Goal: Task Accomplishment & Management: Use online tool/utility

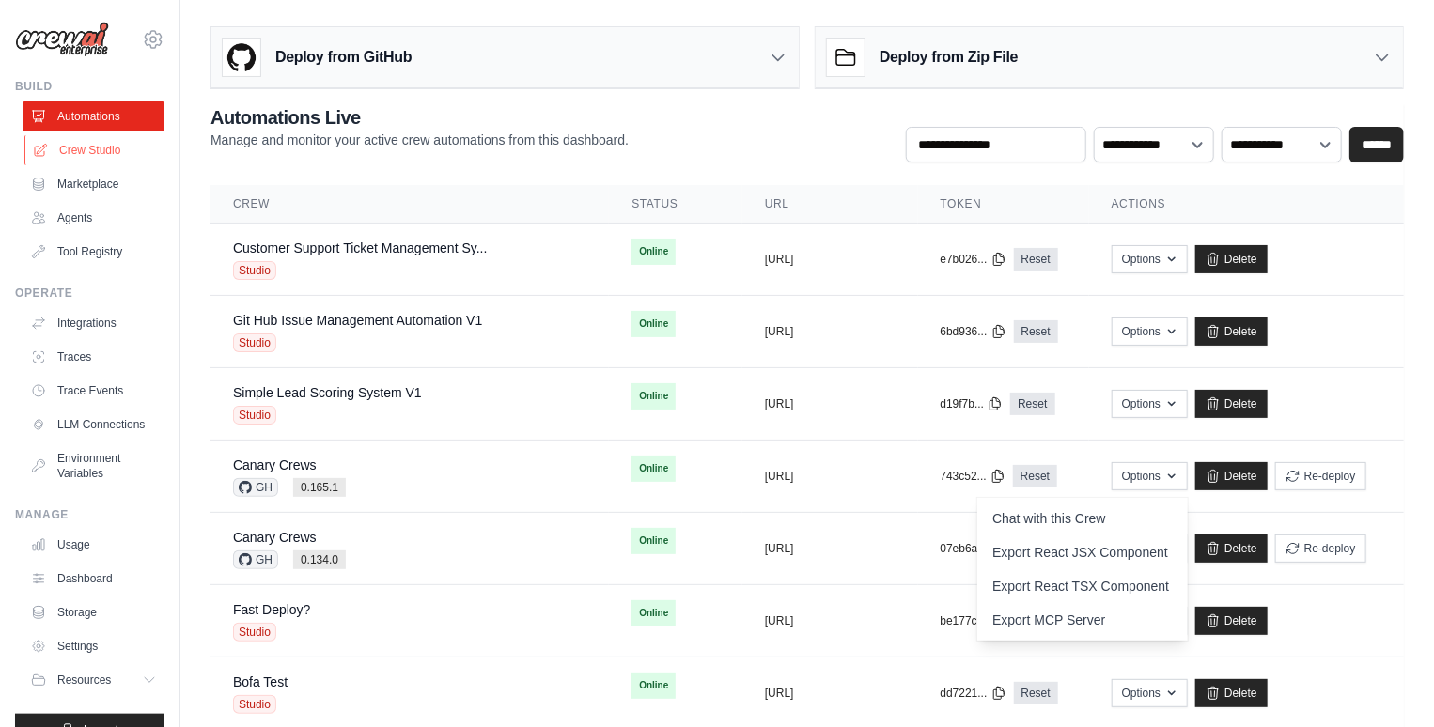
click at [107, 156] on link "Crew Studio" at bounding box center [95, 150] width 142 height 30
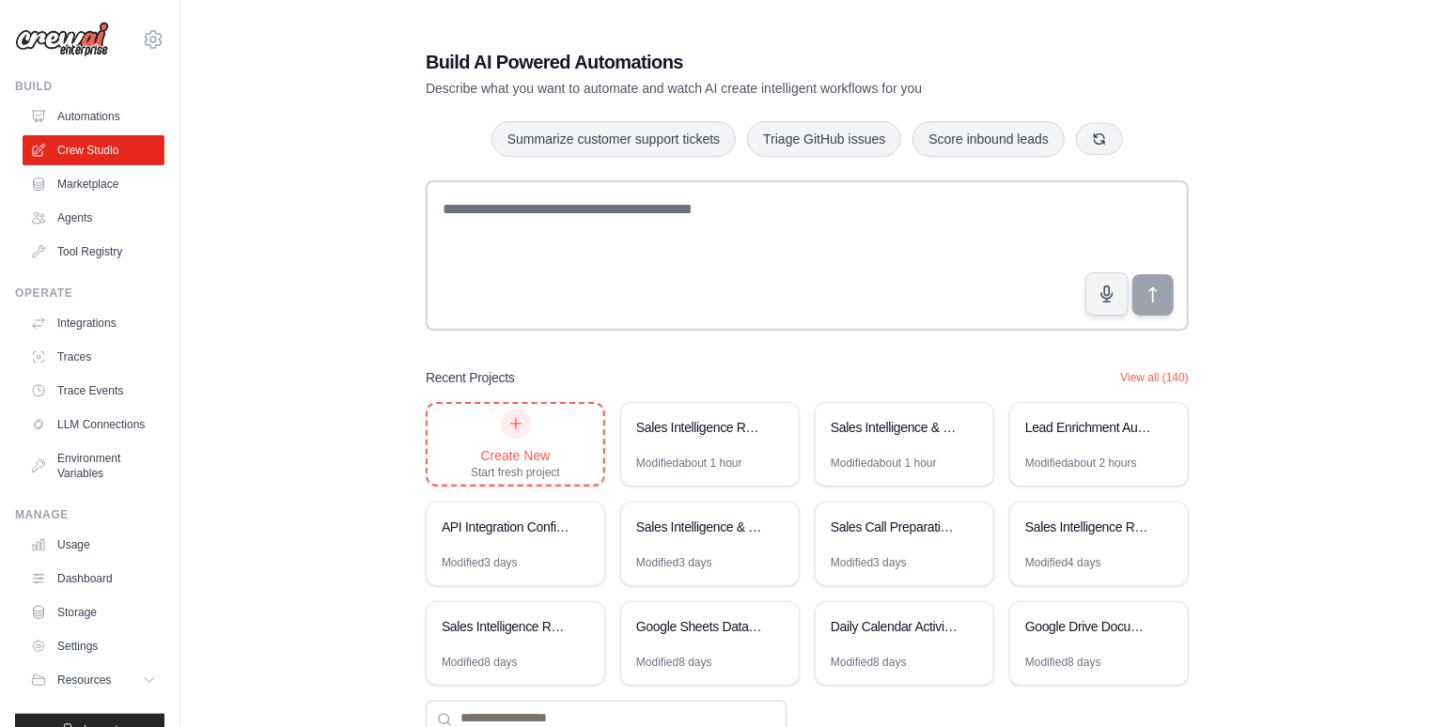
click at [526, 430] on div at bounding box center [516, 424] width 30 height 30
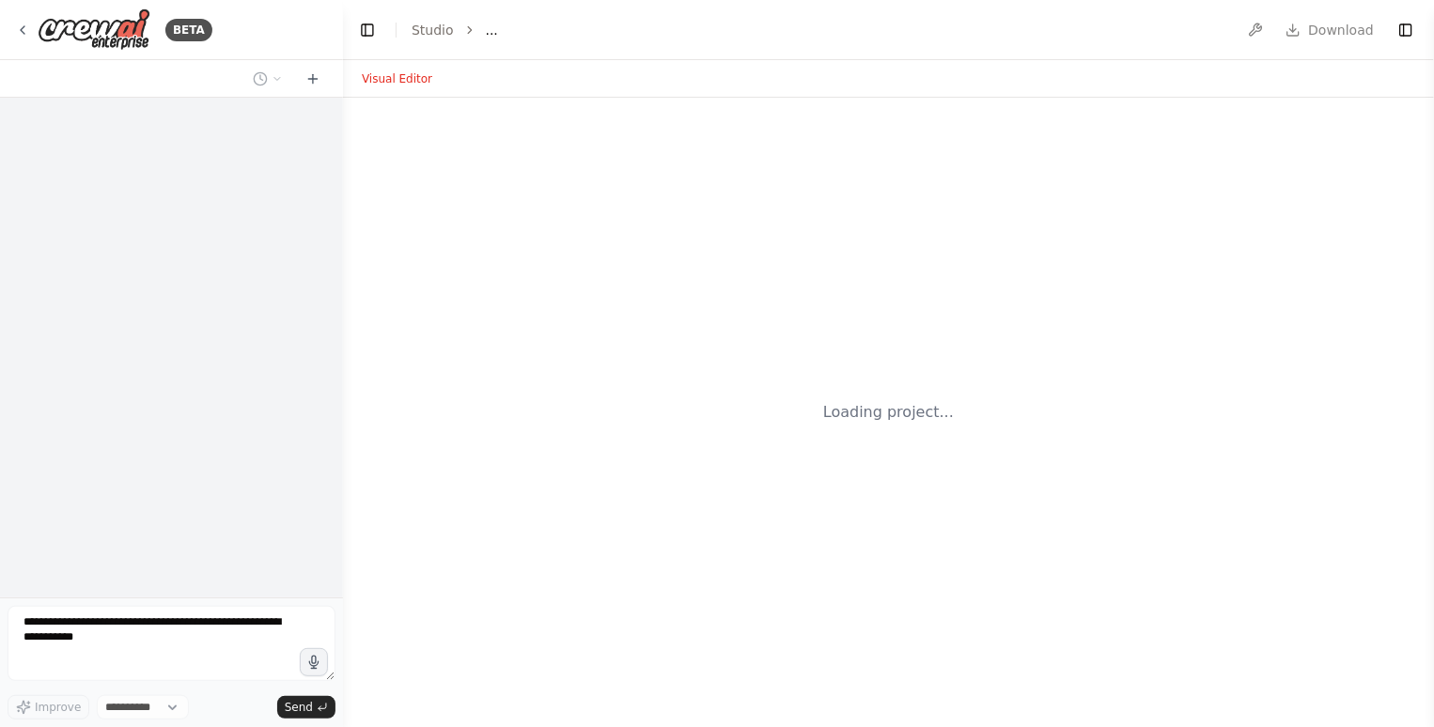
select select "****"
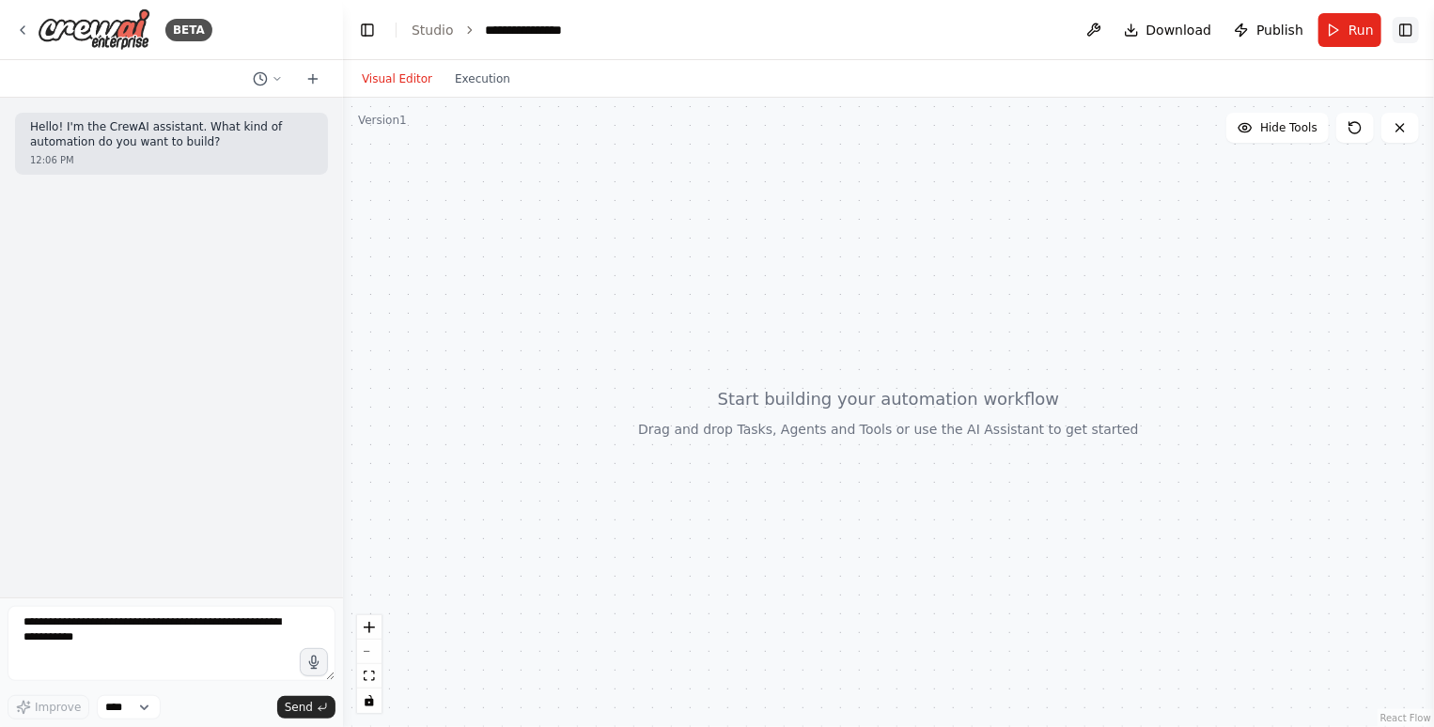
click at [1410, 30] on button "Toggle Right Sidebar" at bounding box center [1406, 30] width 26 height 26
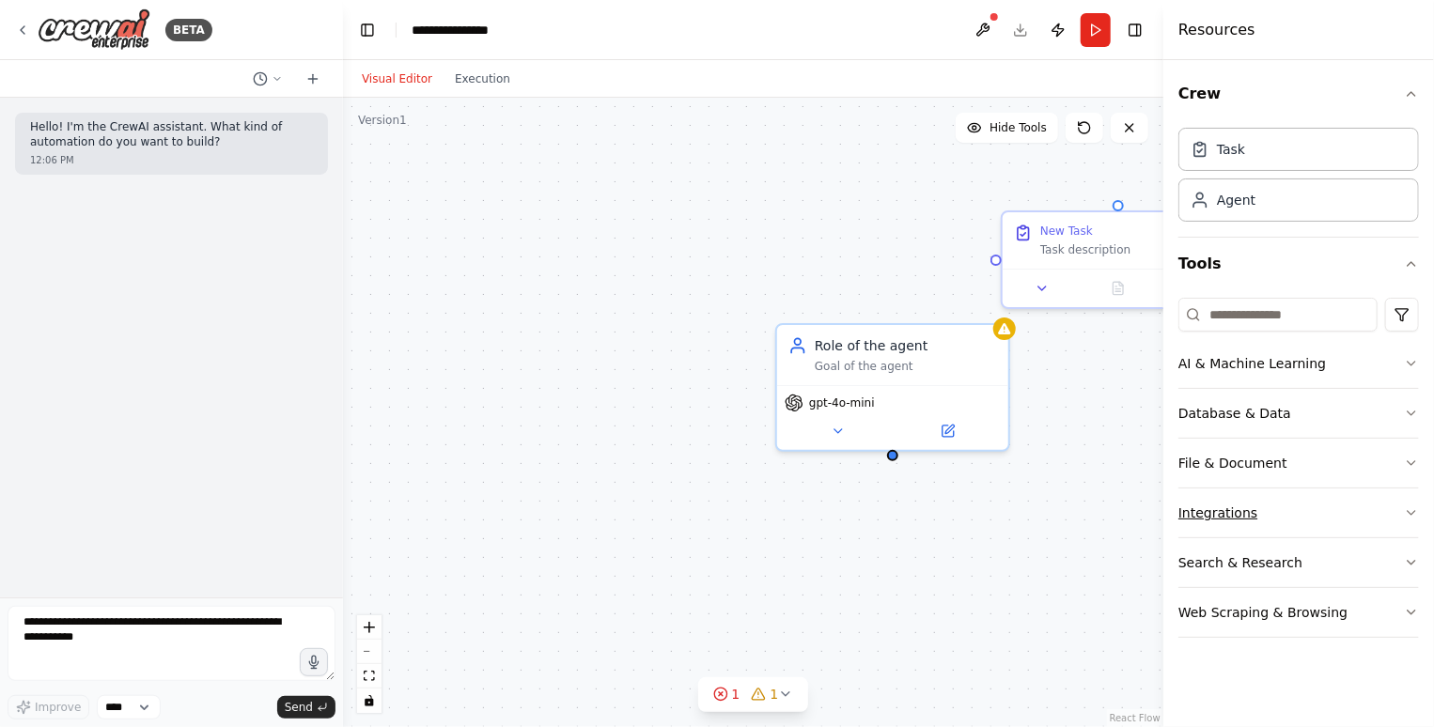
drag, startPoint x: 1303, startPoint y: 465, endPoint x: 1258, endPoint y: 514, distance: 65.9
click at [1258, 514] on div "AI & Machine Learning Database & Data File & Document Integrations Search & Res…" at bounding box center [1299, 488] width 241 height 299
click at [1258, 514] on button "Integrations" at bounding box center [1299, 513] width 241 height 49
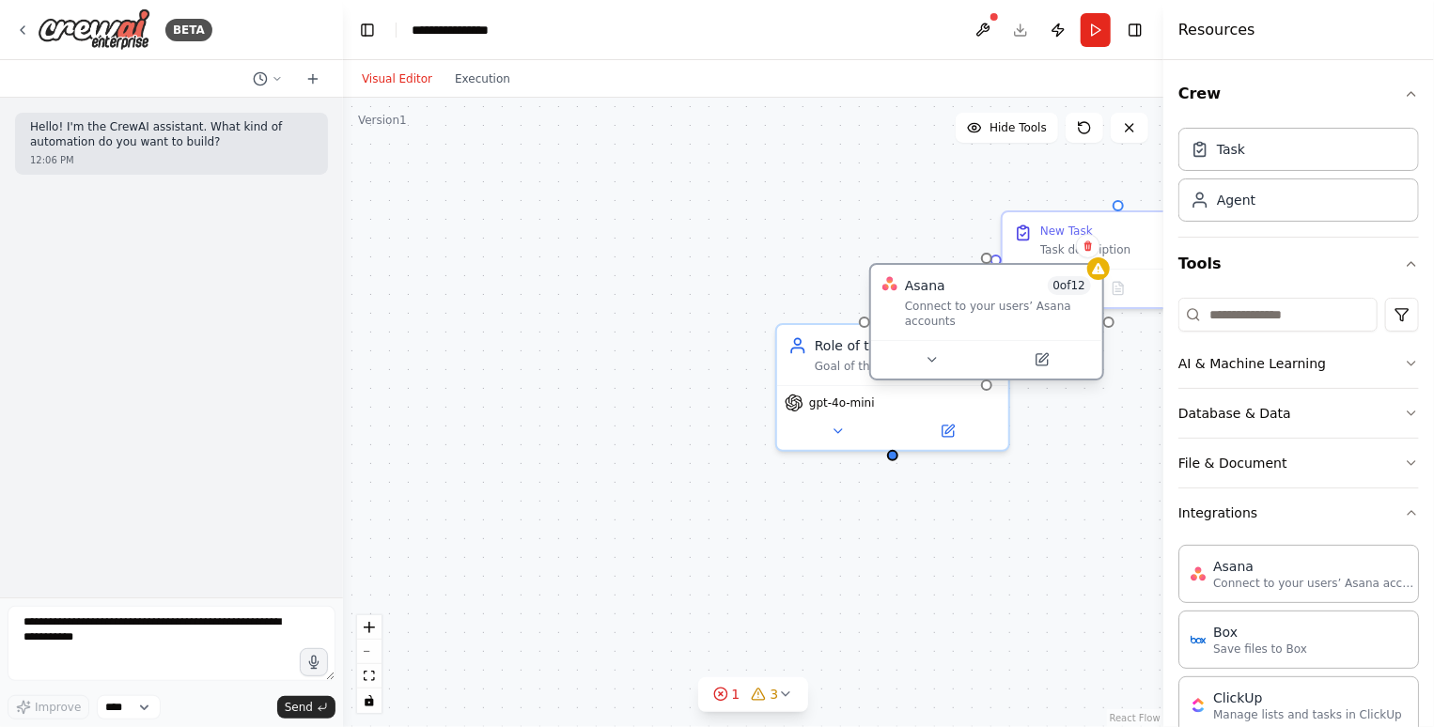
click at [1028, 307] on div "Connect to your users’ Asana accounts" at bounding box center [998, 314] width 186 height 30
click at [1087, 253] on button at bounding box center [1088, 246] width 24 height 24
click at [1050, 241] on button "Confirm" at bounding box center [1035, 246] width 67 height 23
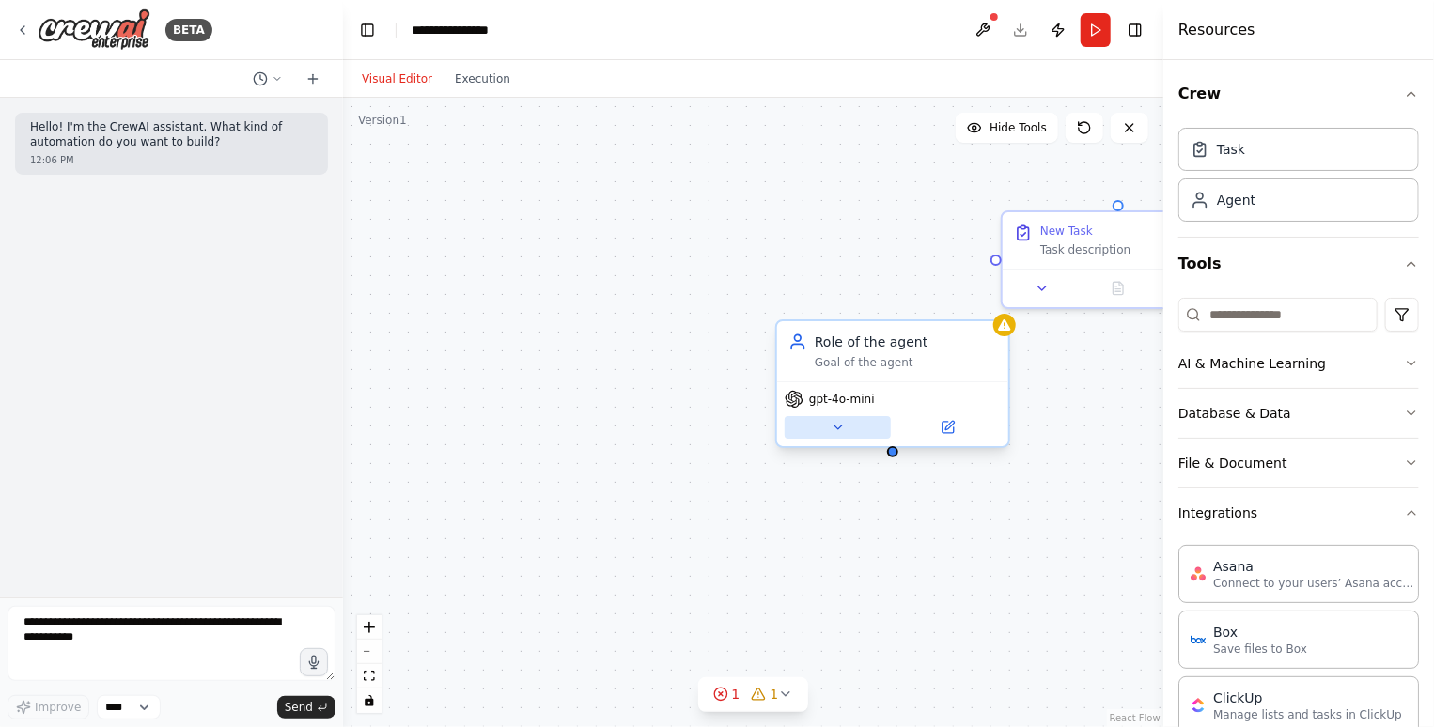
click at [871, 432] on button at bounding box center [838, 427] width 106 height 23
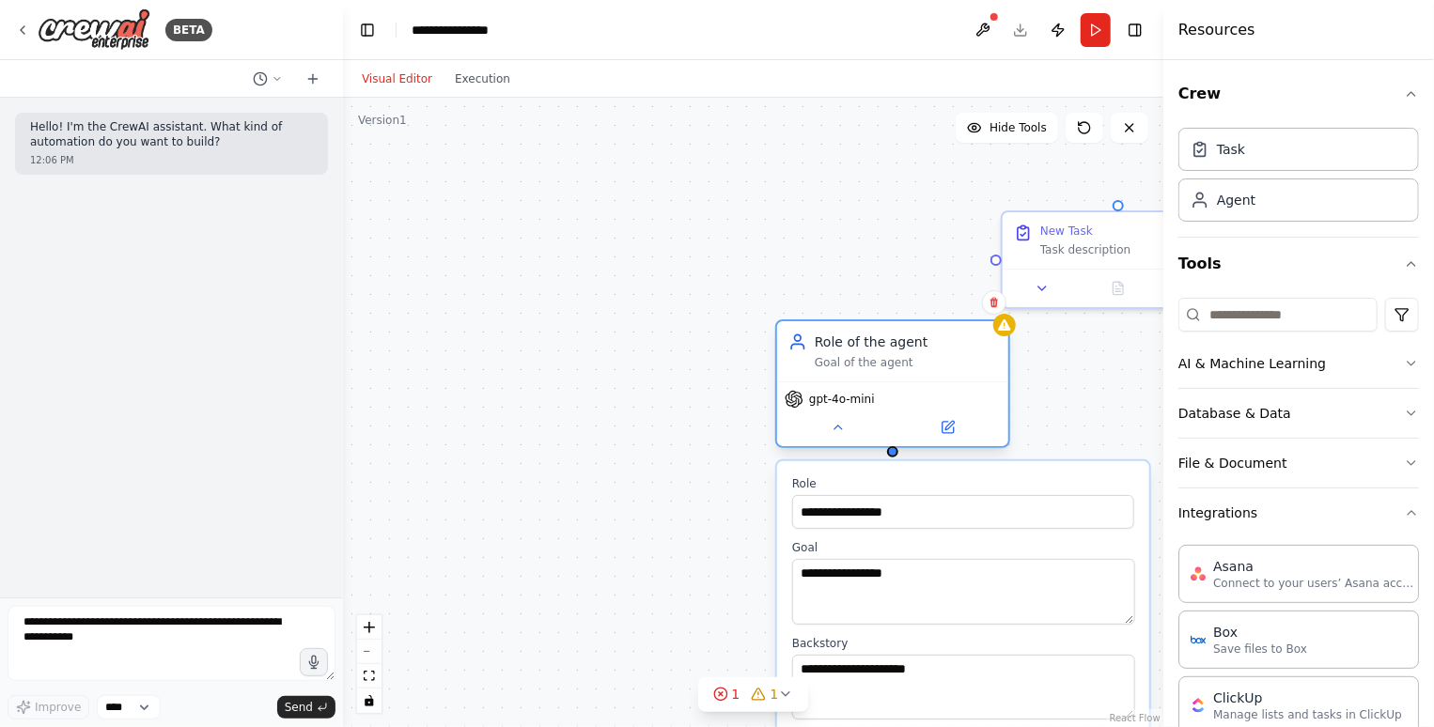
click at [930, 338] on div "Role of the agent" at bounding box center [906, 342] width 182 height 19
click at [997, 304] on icon at bounding box center [995, 303] width 8 height 10
click at [945, 302] on button "Confirm" at bounding box center [941, 302] width 67 height 23
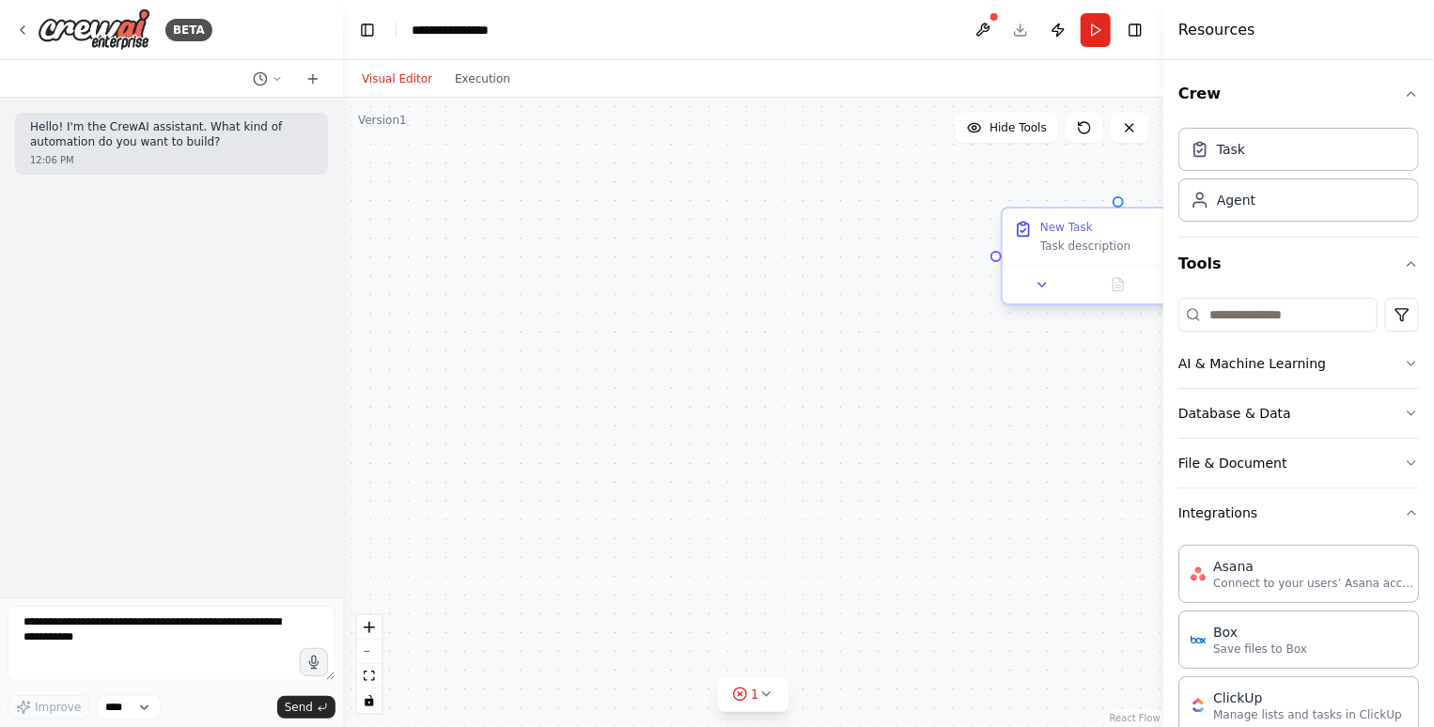
drag, startPoint x: 1095, startPoint y: 247, endPoint x: 839, endPoint y: 249, distance: 255.6
click at [1040, 249] on div "Task description" at bounding box center [1131, 246] width 182 height 15
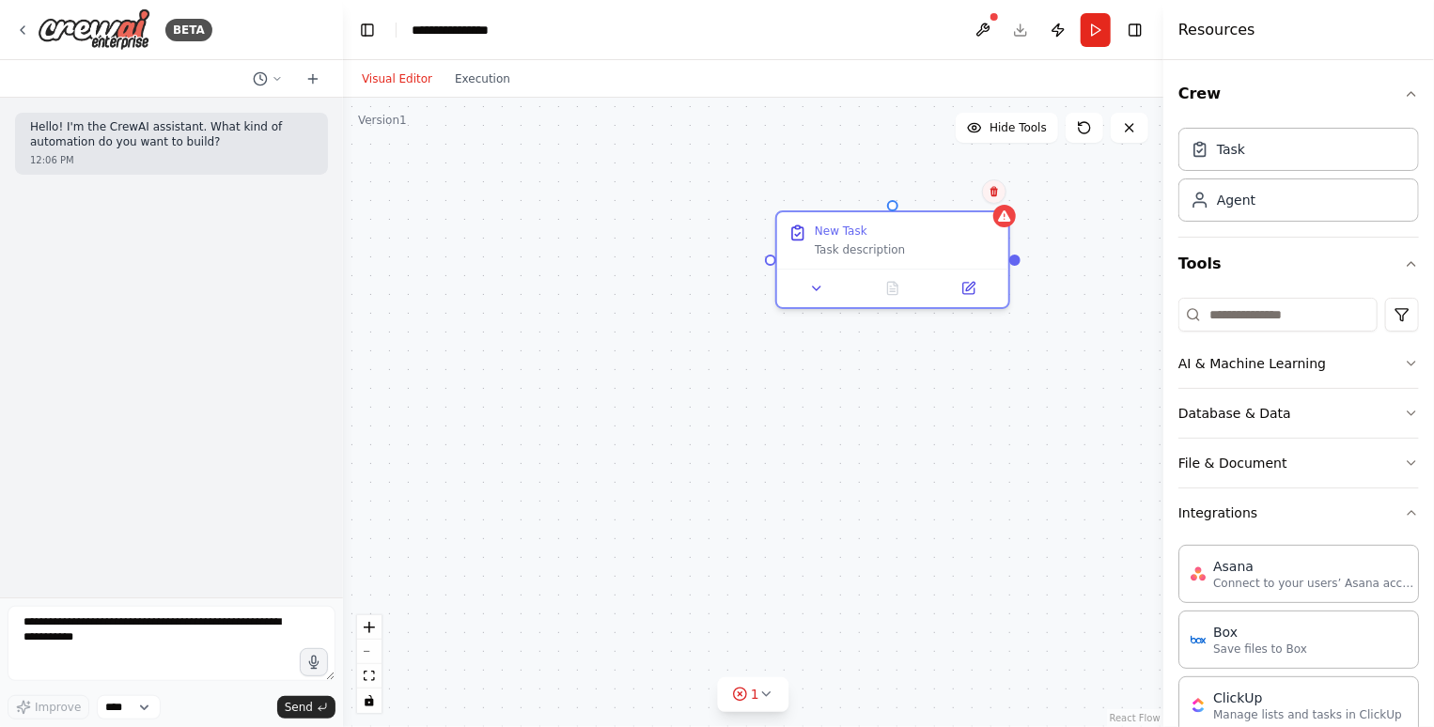
click at [1000, 195] on button at bounding box center [994, 192] width 24 height 24
click at [936, 194] on button "Confirm" at bounding box center [941, 191] width 67 height 23
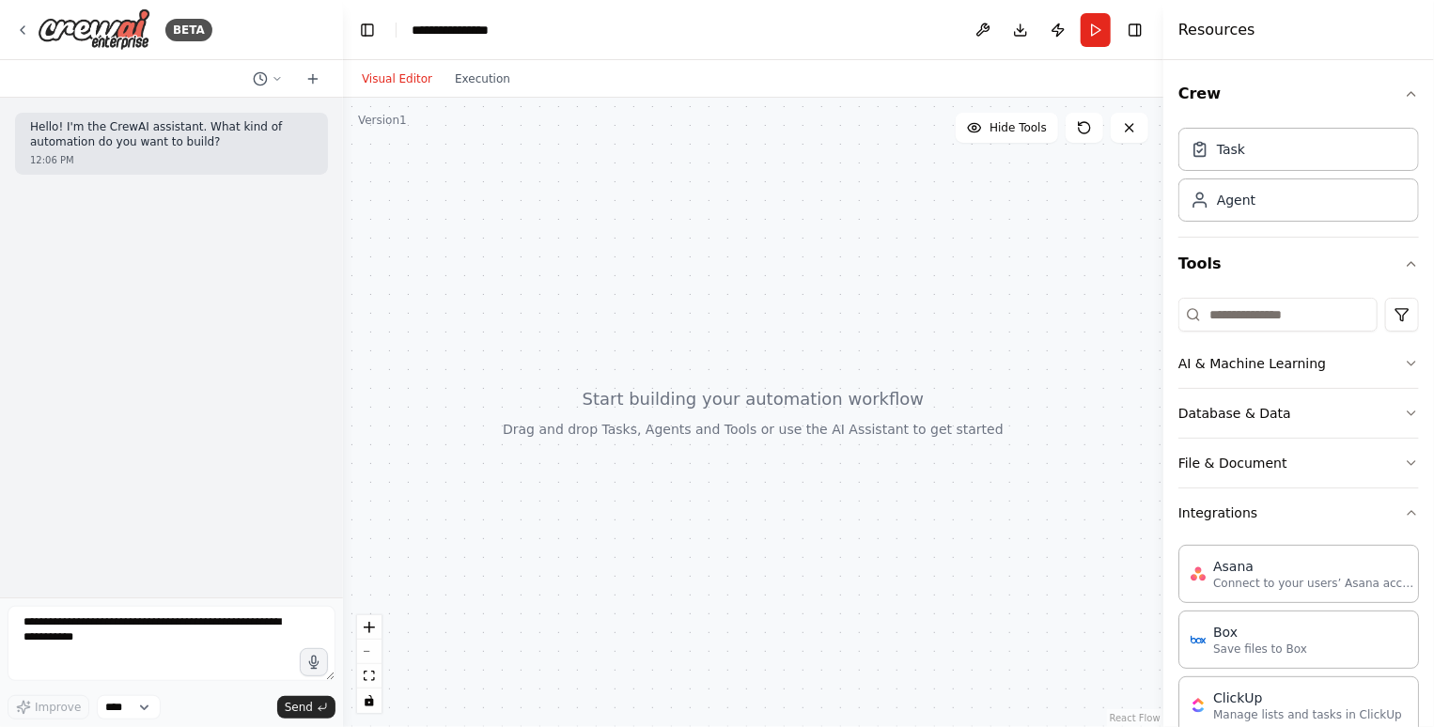
click at [1133, 44] on header "**********" at bounding box center [753, 30] width 820 height 60
click at [1141, 32] on button "Toggle Right Sidebar" at bounding box center [1135, 30] width 26 height 26
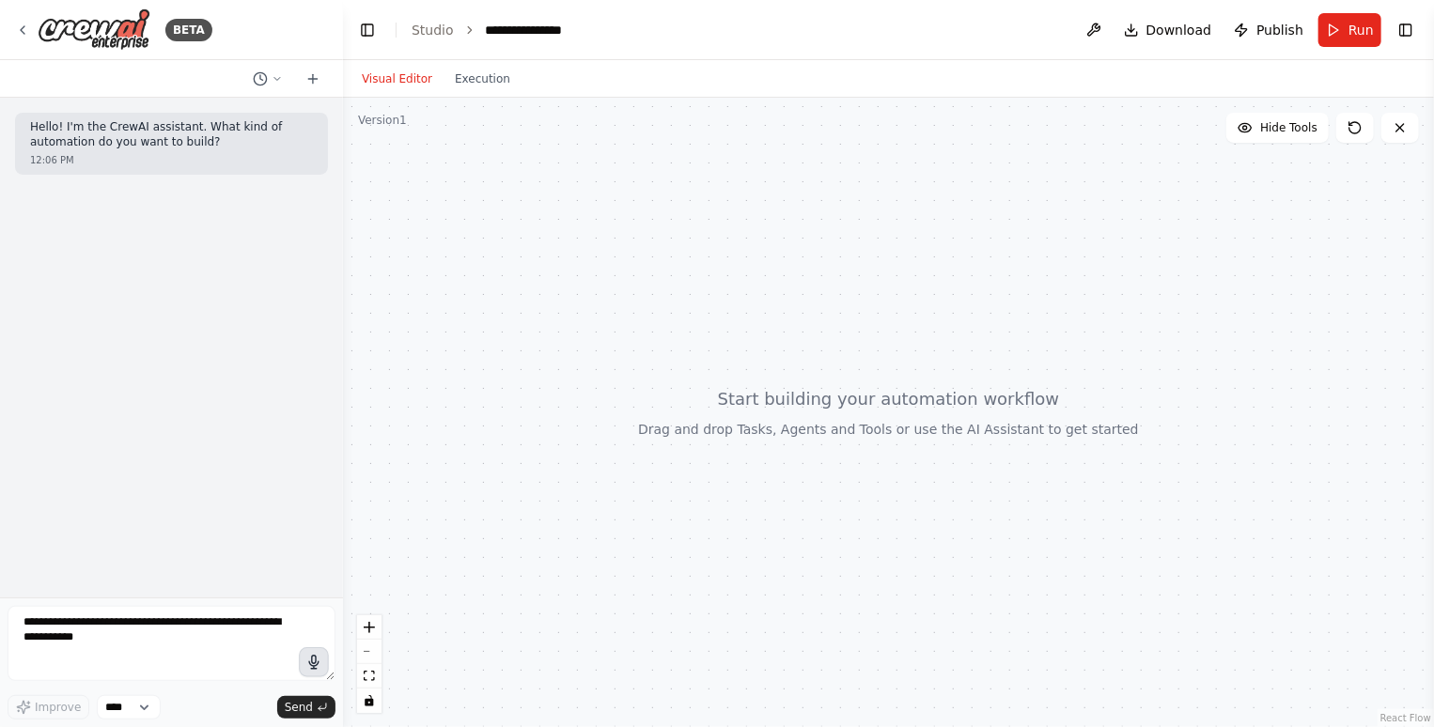
click at [314, 657] on icon "button" at bounding box center [314, 663] width 16 height 16
click at [314, 657] on circle "button" at bounding box center [313, 662] width 13 height 13
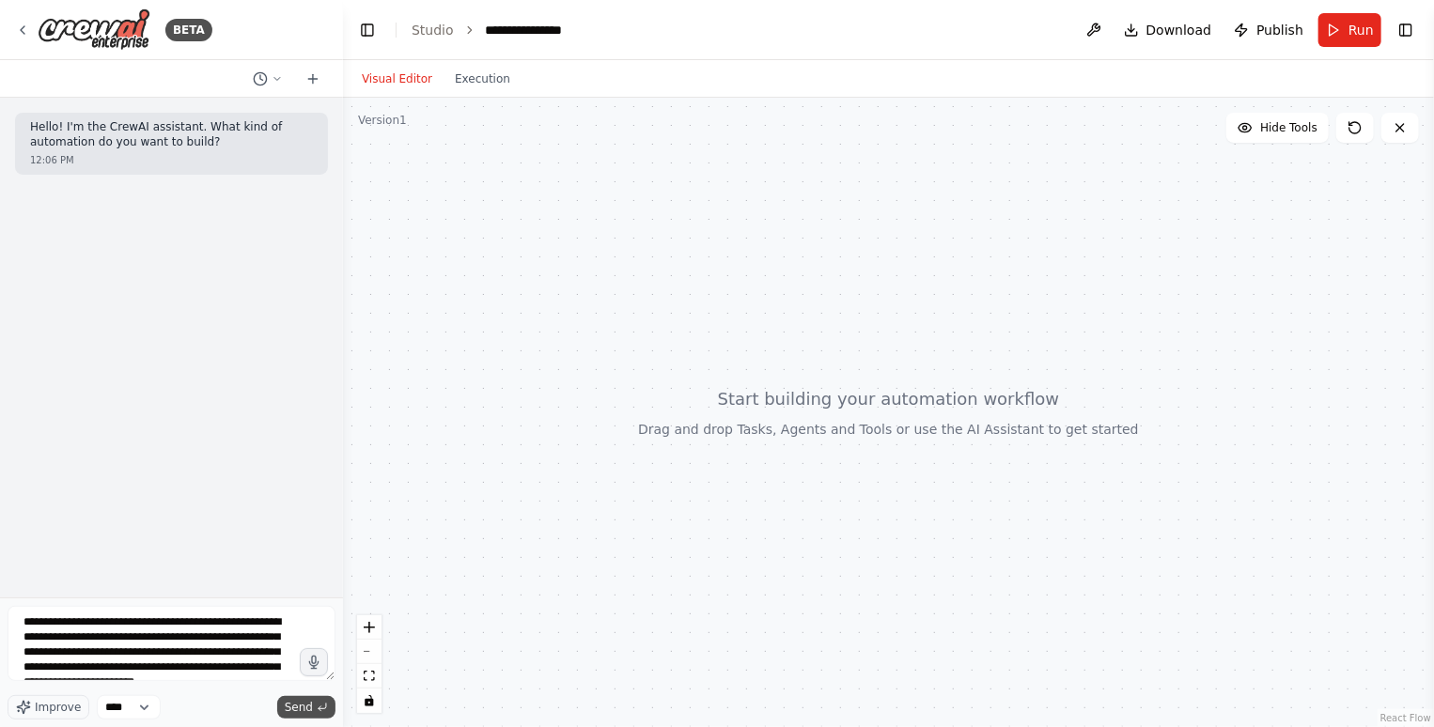
click at [303, 709] on span "Send" at bounding box center [299, 707] width 28 height 15
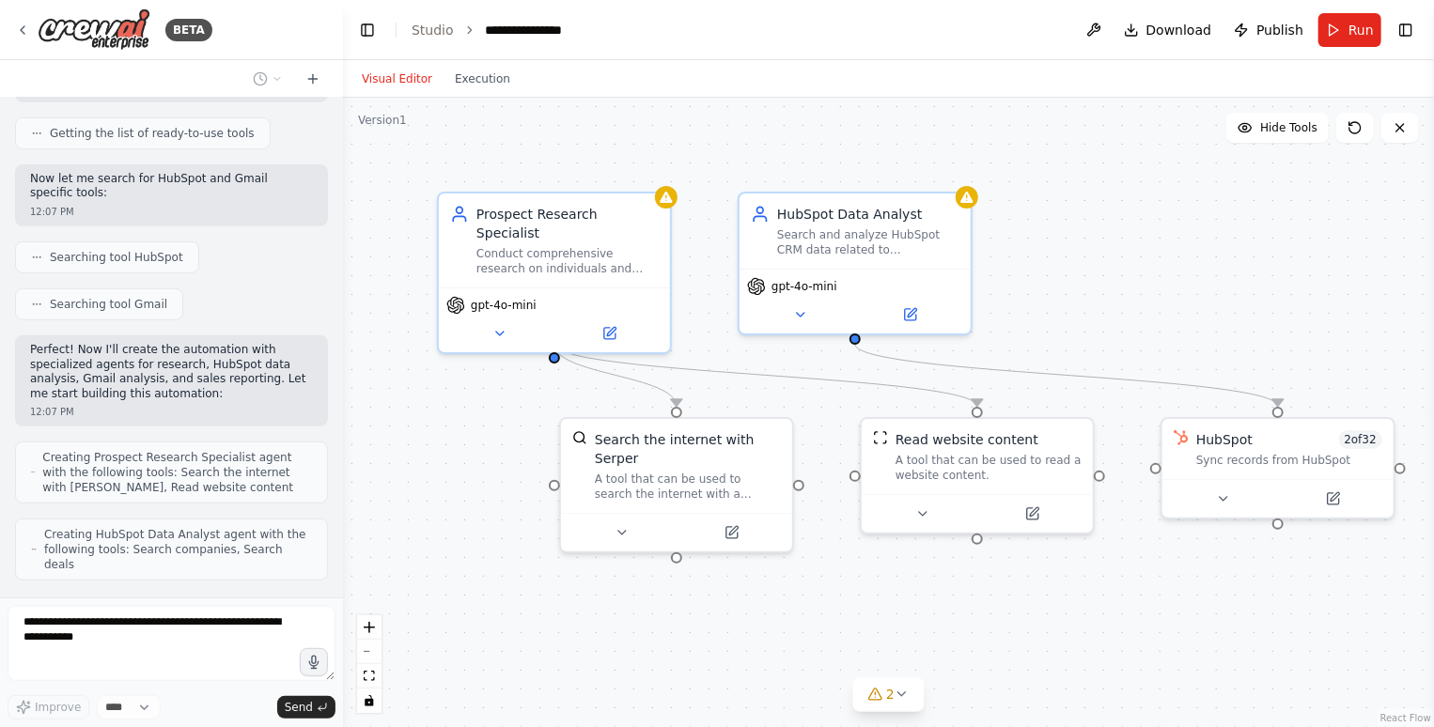
scroll to position [425, 0]
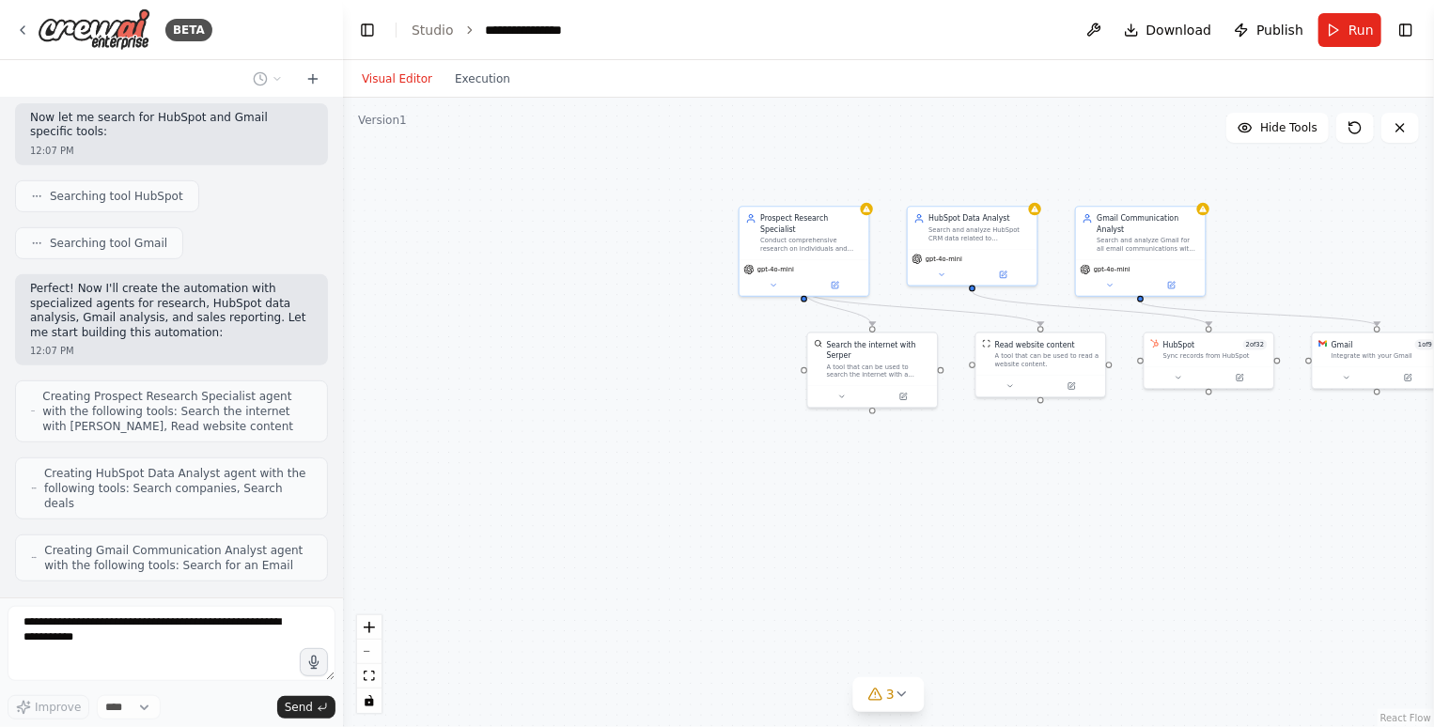
drag, startPoint x: 1313, startPoint y: 268, endPoint x: 1182, endPoint y: 201, distance: 146.7
click at [1182, 201] on div ".deletable-edge-delete-btn { width: 20px; height: 20px; border: 0px solid #ffff…" at bounding box center [888, 413] width 1091 height 630
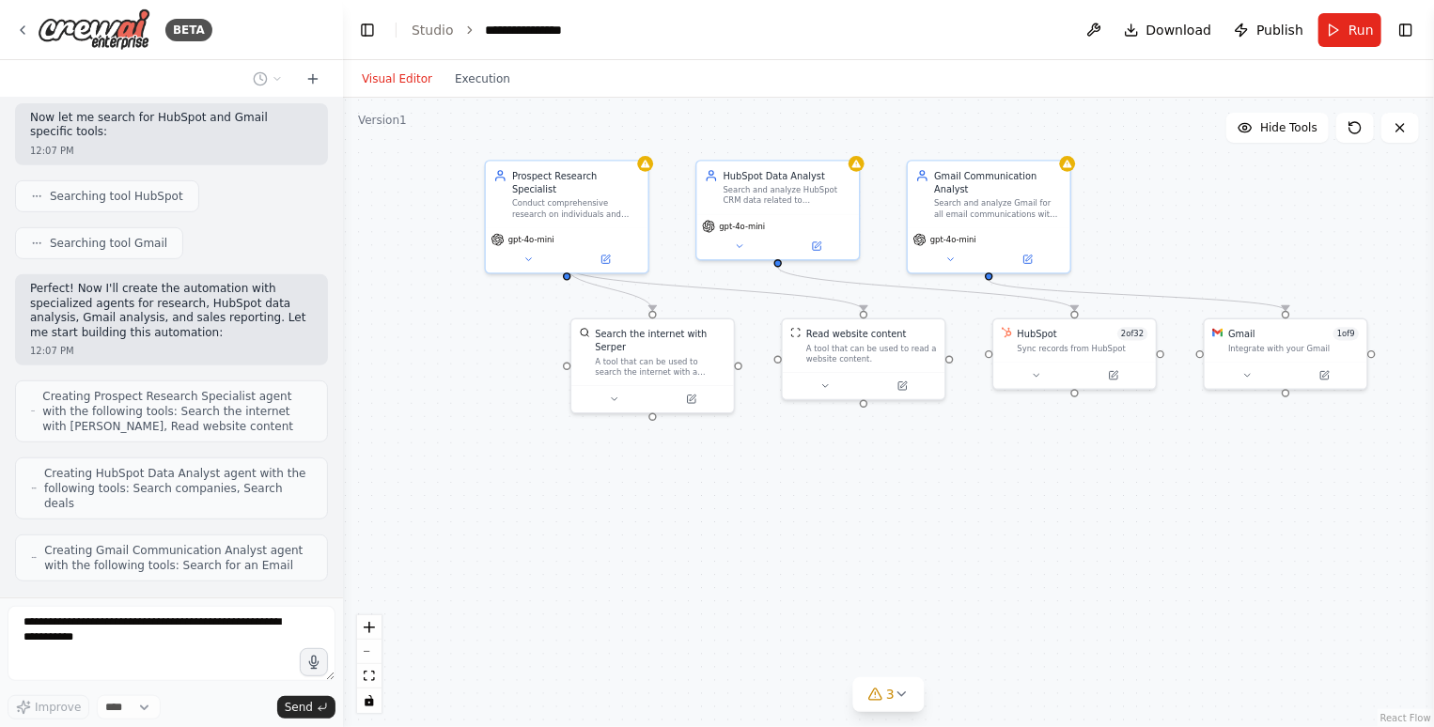
drag, startPoint x: 1027, startPoint y: 439, endPoint x: 934, endPoint y: 503, distance: 112.9
click at [934, 502] on div ".deletable-edge-delete-btn { width: 20px; height: 20px; border: 0px solid #ffff…" at bounding box center [888, 413] width 1091 height 630
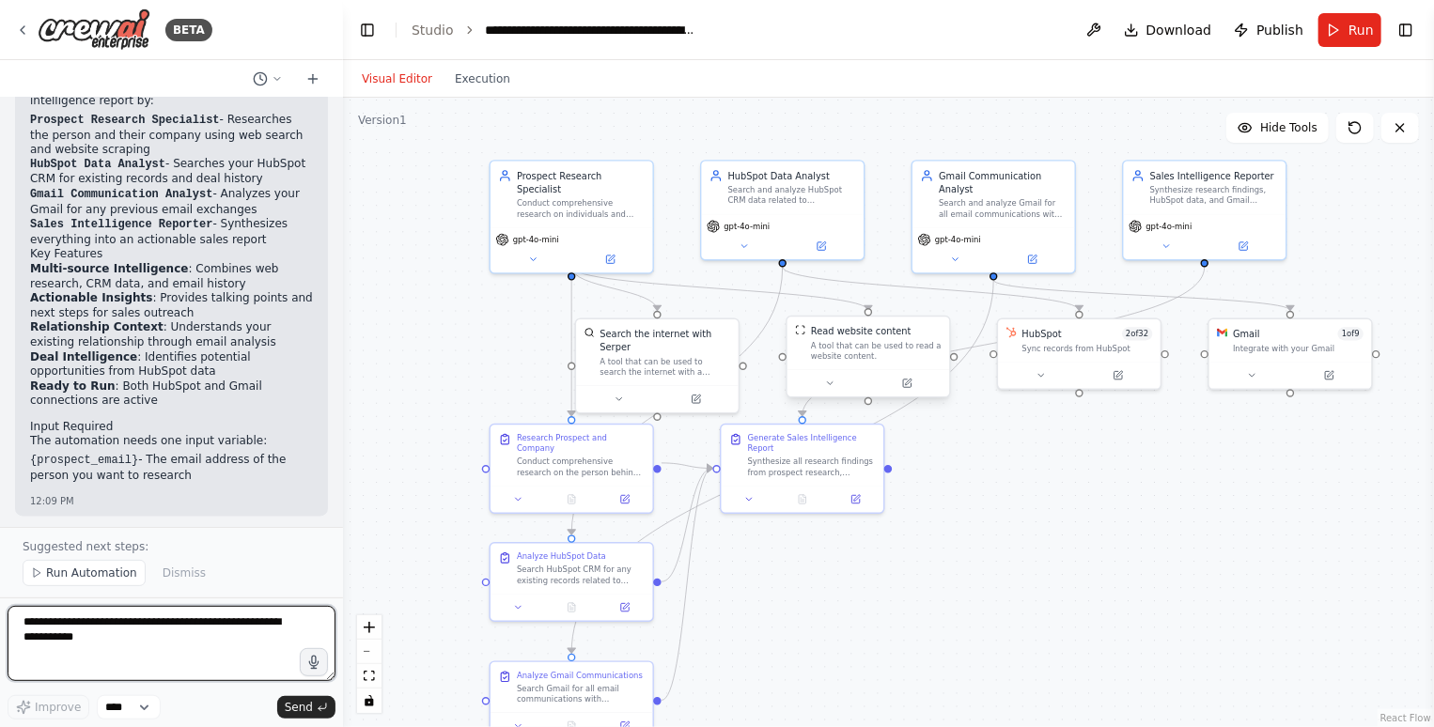
scroll to position [1741, 0]
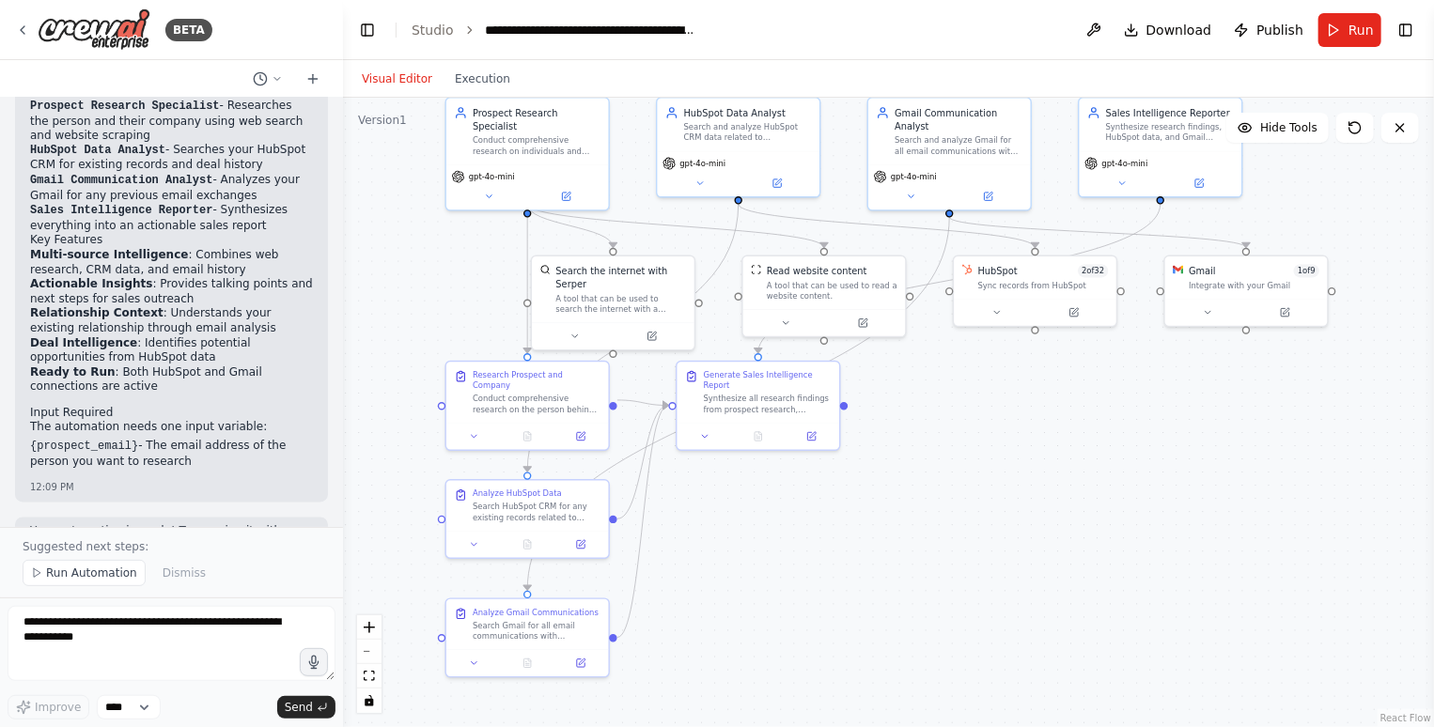
drag, startPoint x: 1210, startPoint y: 557, endPoint x: 1166, endPoint y: 494, distance: 76.9
click at [1166, 494] on div ".deletable-edge-delete-btn { width: 20px; height: 20px; border: 0px solid #ffff…" at bounding box center [888, 413] width 1091 height 630
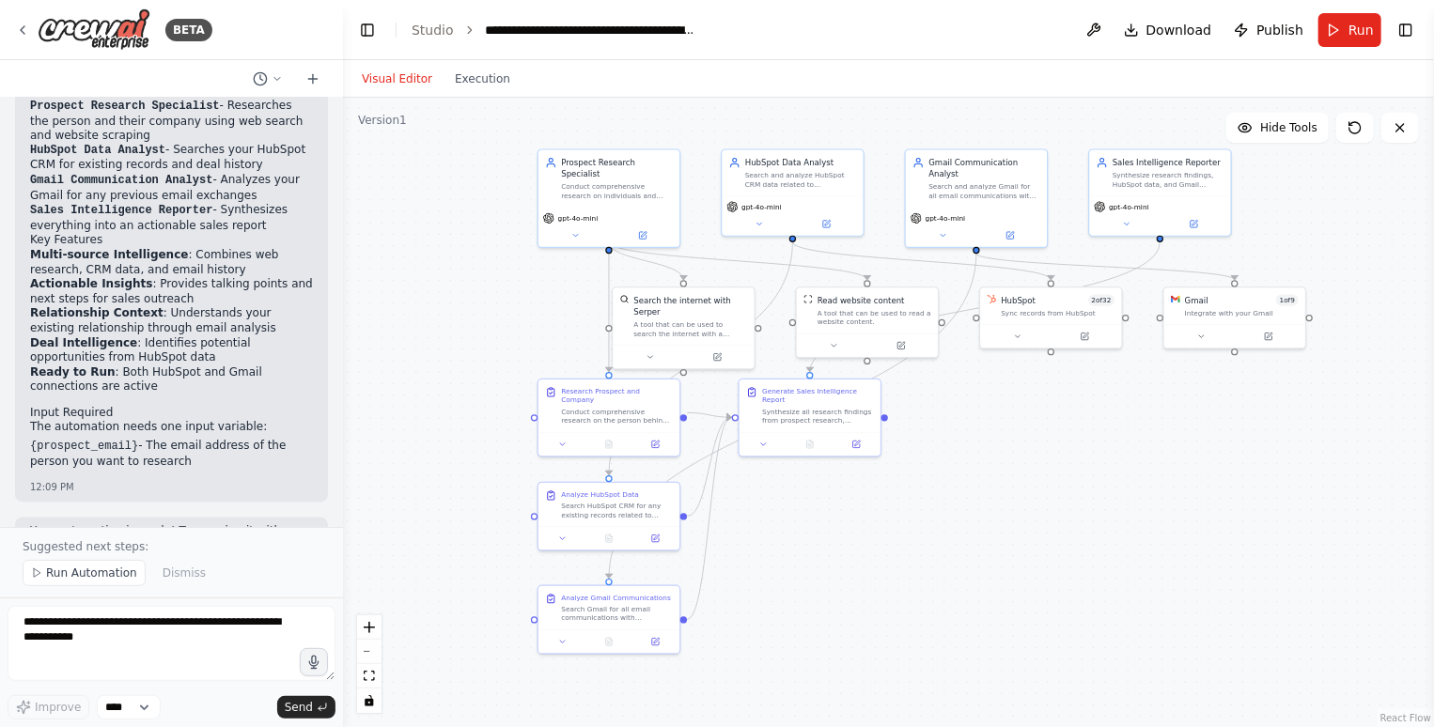
scroll to position [0, 0]
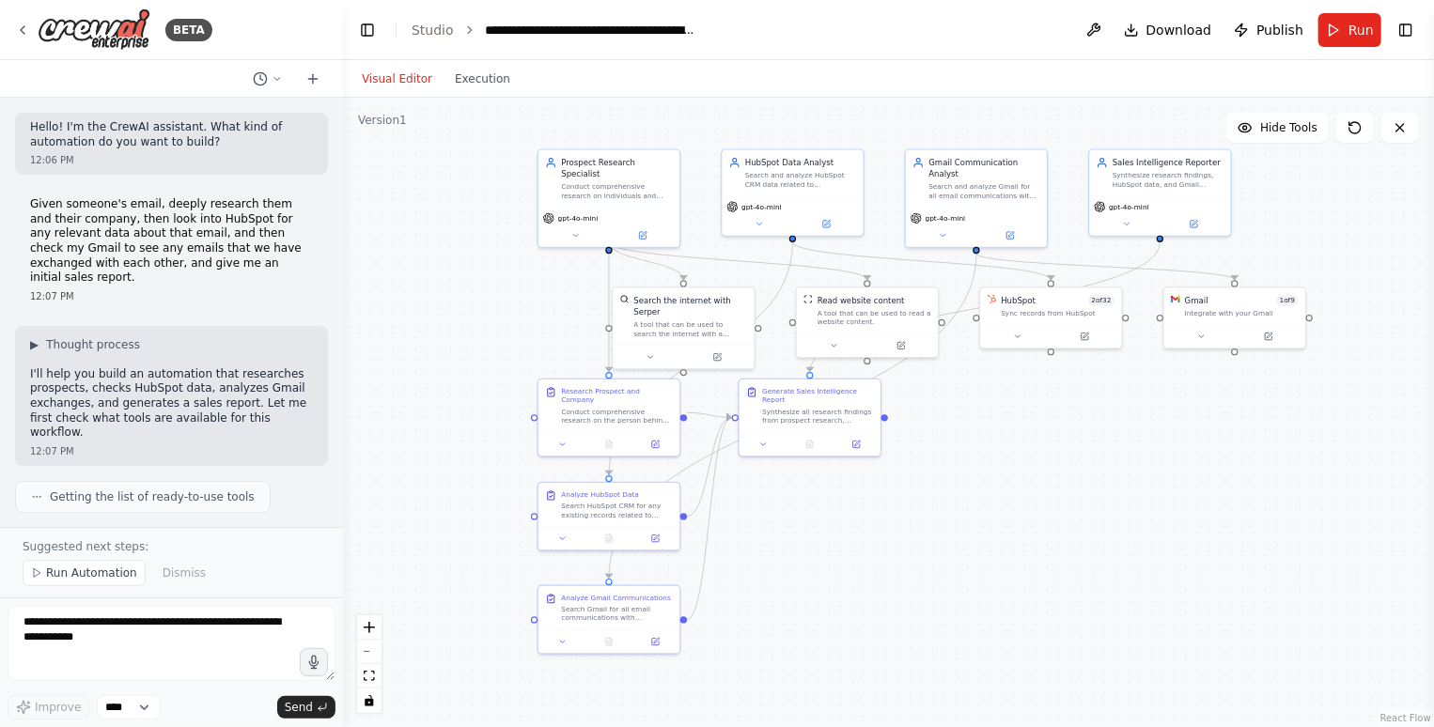
drag, startPoint x: 44, startPoint y: 213, endPoint x: 190, endPoint y: 213, distance: 145.7
click at [190, 213] on p "Given someone's email, deeply research them and their company, then look into H…" at bounding box center [171, 241] width 283 height 88
click at [227, 218] on p "Given someone's email, deeply research them and their company, then look into H…" at bounding box center [171, 241] width 283 height 88
click at [58, 246] on p "Given someone's email, deeply research them and their company, then look into H…" at bounding box center [171, 241] width 283 height 88
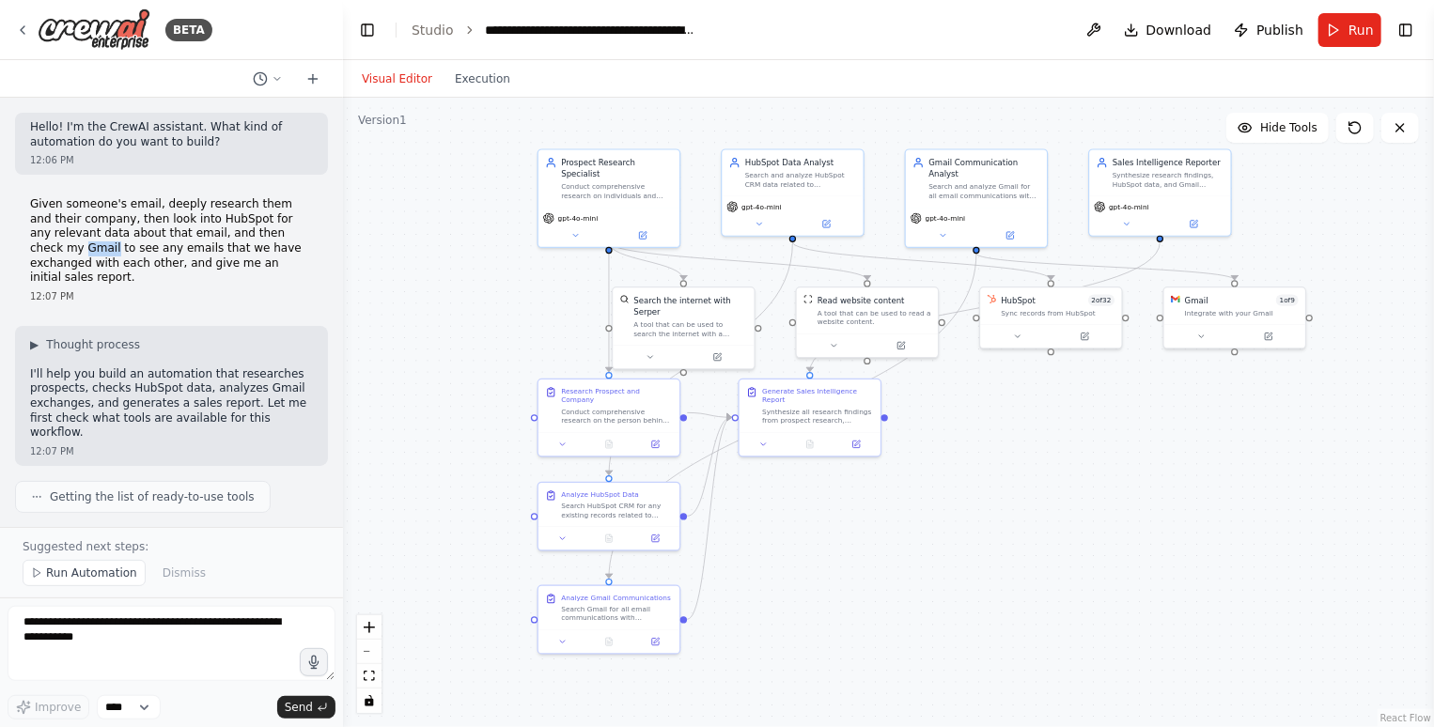
click at [58, 246] on p "Given someone's email, deeply research them and their company, then look into H…" at bounding box center [171, 241] width 283 height 88
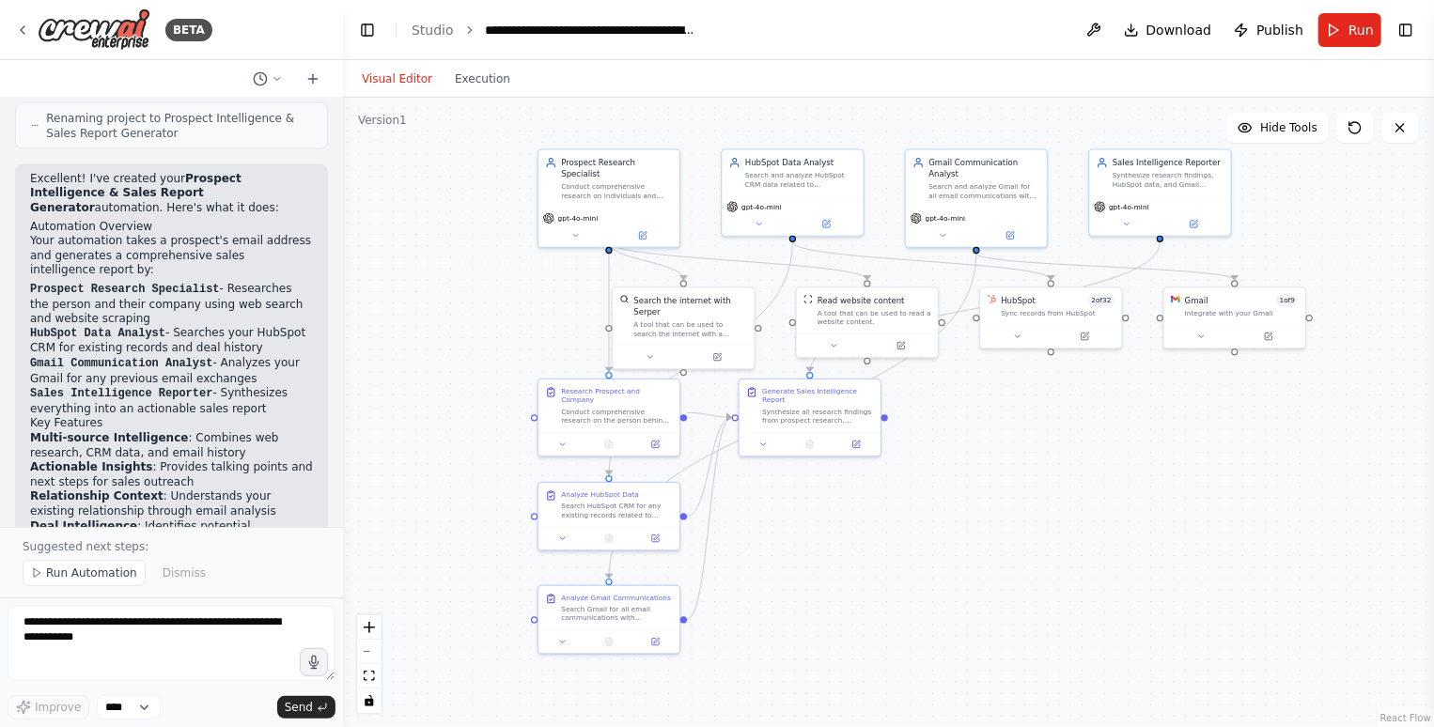
scroll to position [1741, 0]
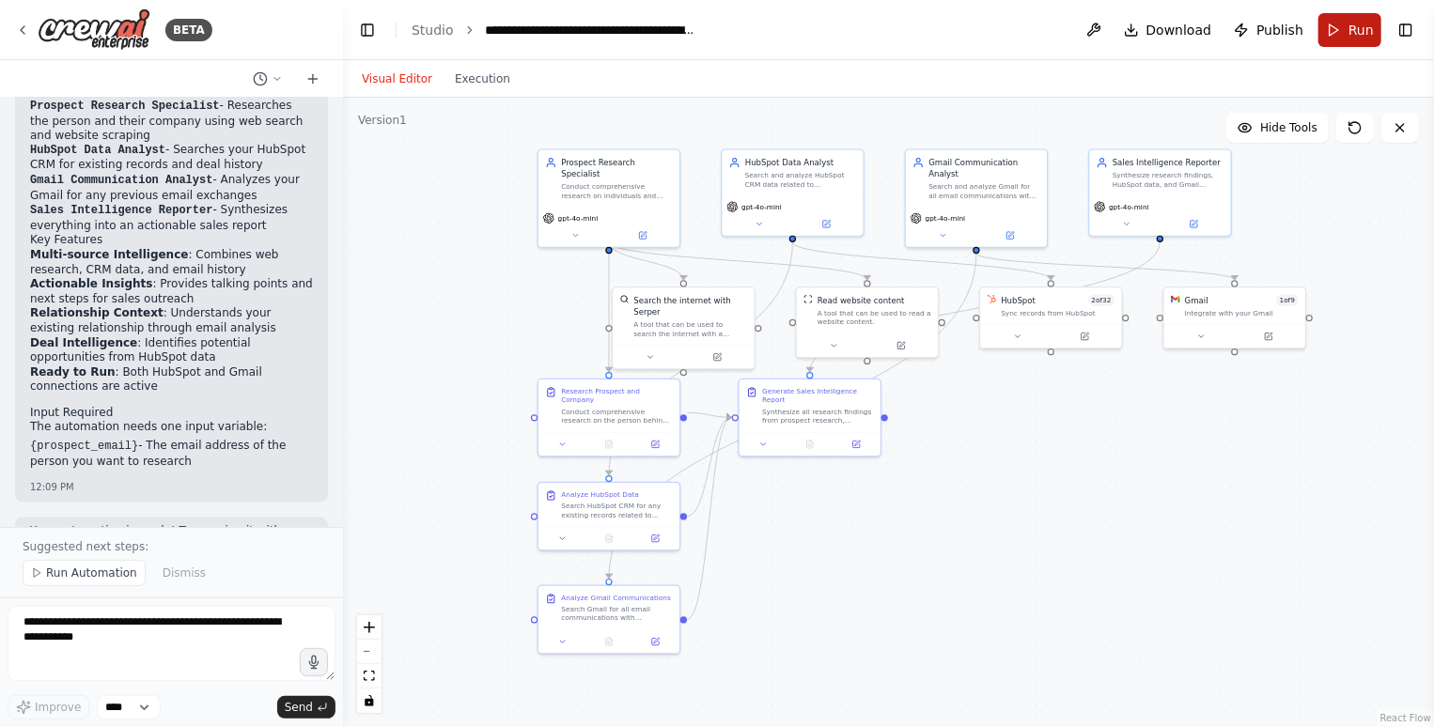
click at [1360, 40] on button "Run" at bounding box center [1350, 30] width 63 height 34
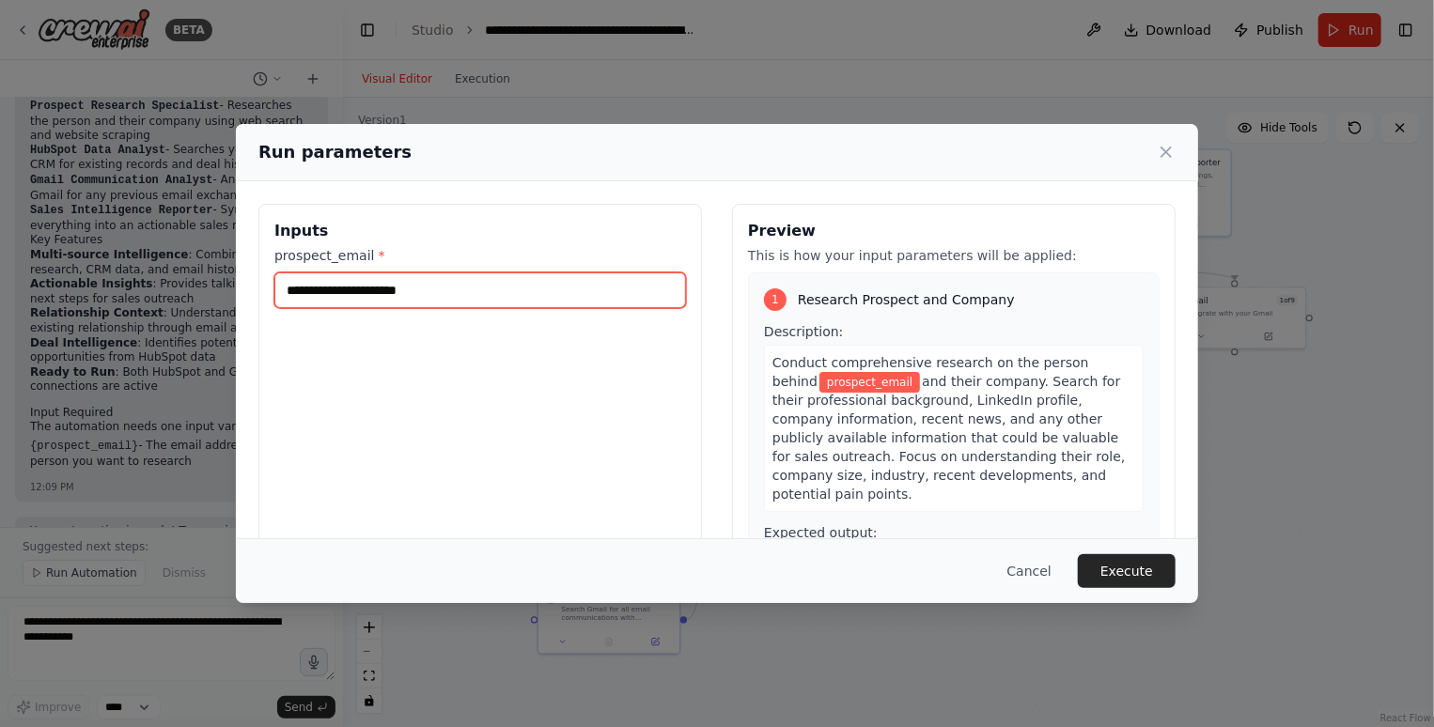
click at [633, 278] on input "prospect_email *" at bounding box center [480, 291] width 412 height 36
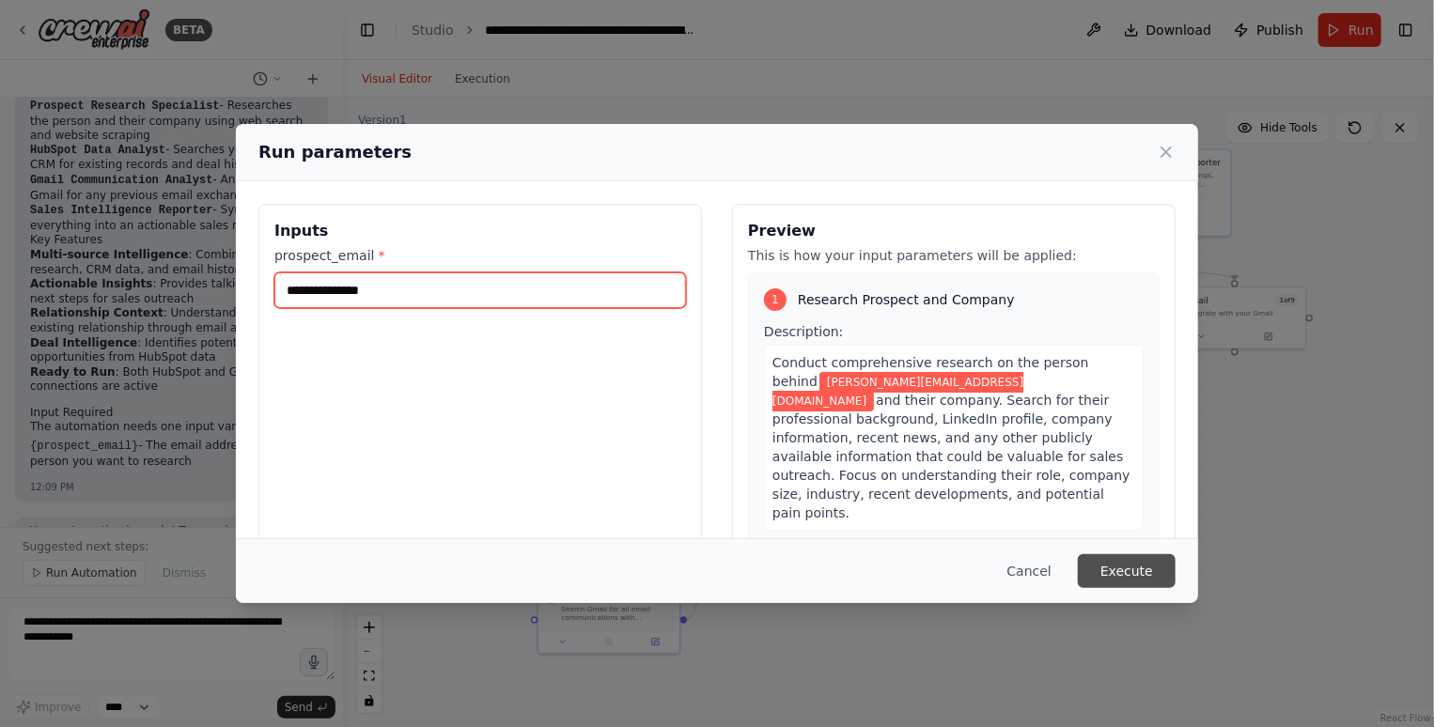
type input "**********"
click at [1123, 572] on button "Execute" at bounding box center [1127, 571] width 98 height 34
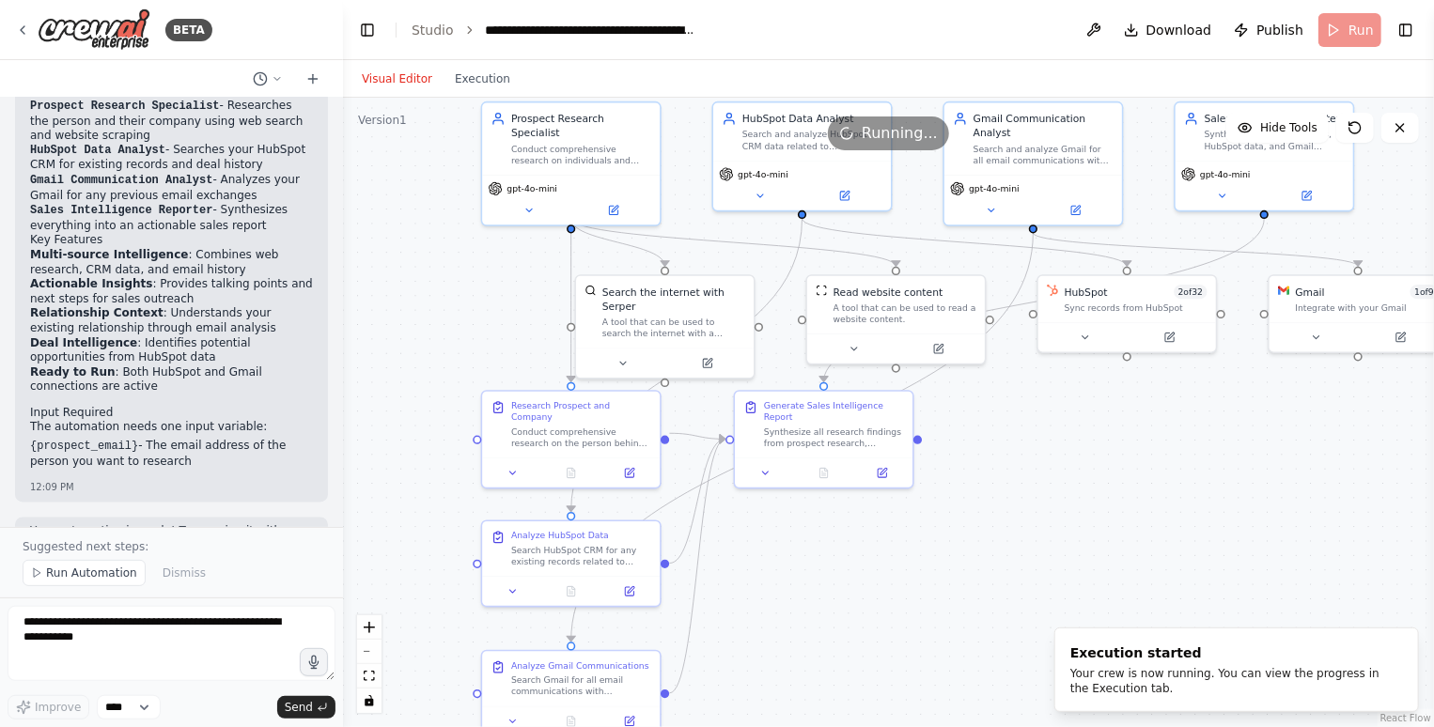
drag, startPoint x: 704, startPoint y: 380, endPoint x: 720, endPoint y: 448, distance: 70.4
click at [720, 440] on div ".deletable-edge-delete-btn { width: 20px; height: 20px; border: 0px solid #ffff…" at bounding box center [888, 413] width 1091 height 630
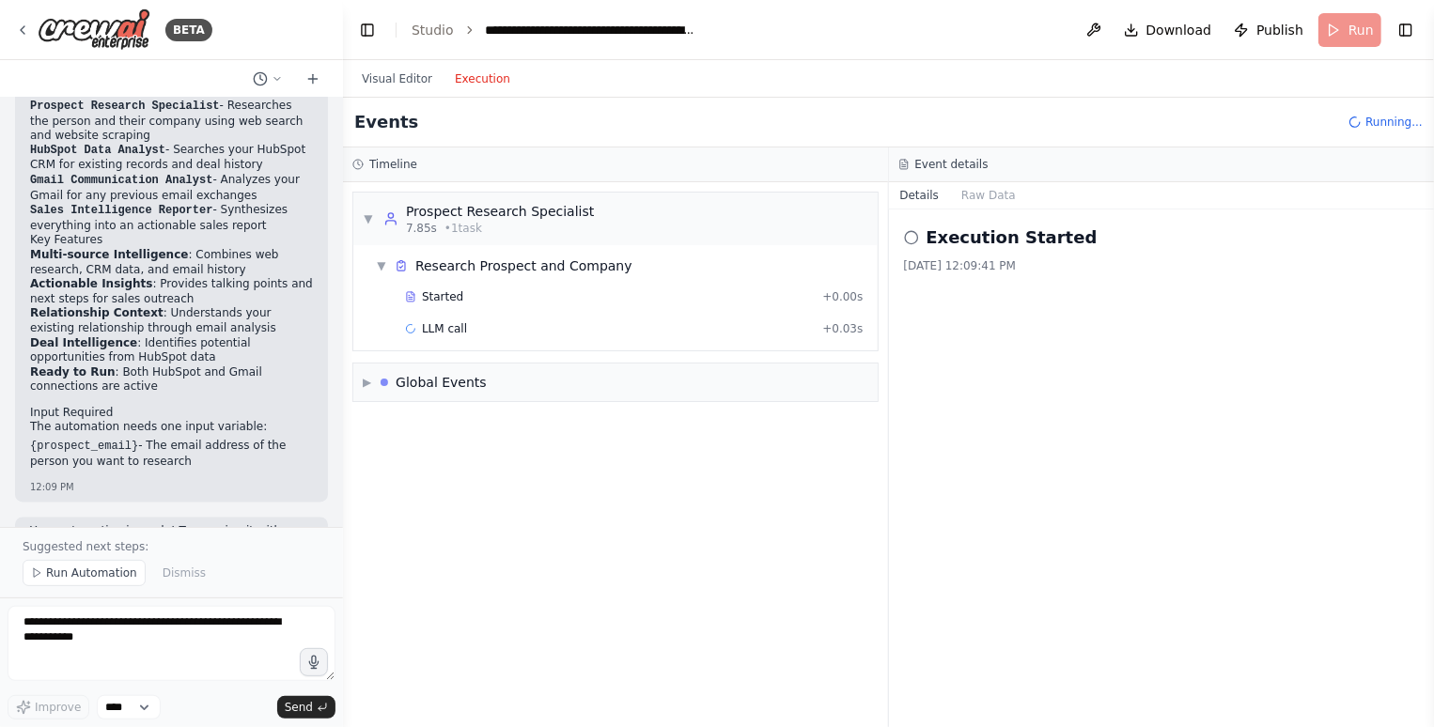
click at [465, 80] on button "Execution" at bounding box center [483, 79] width 78 height 23
click at [481, 322] on div "LLM call 2.2s + 2.20s" at bounding box center [634, 328] width 459 height 15
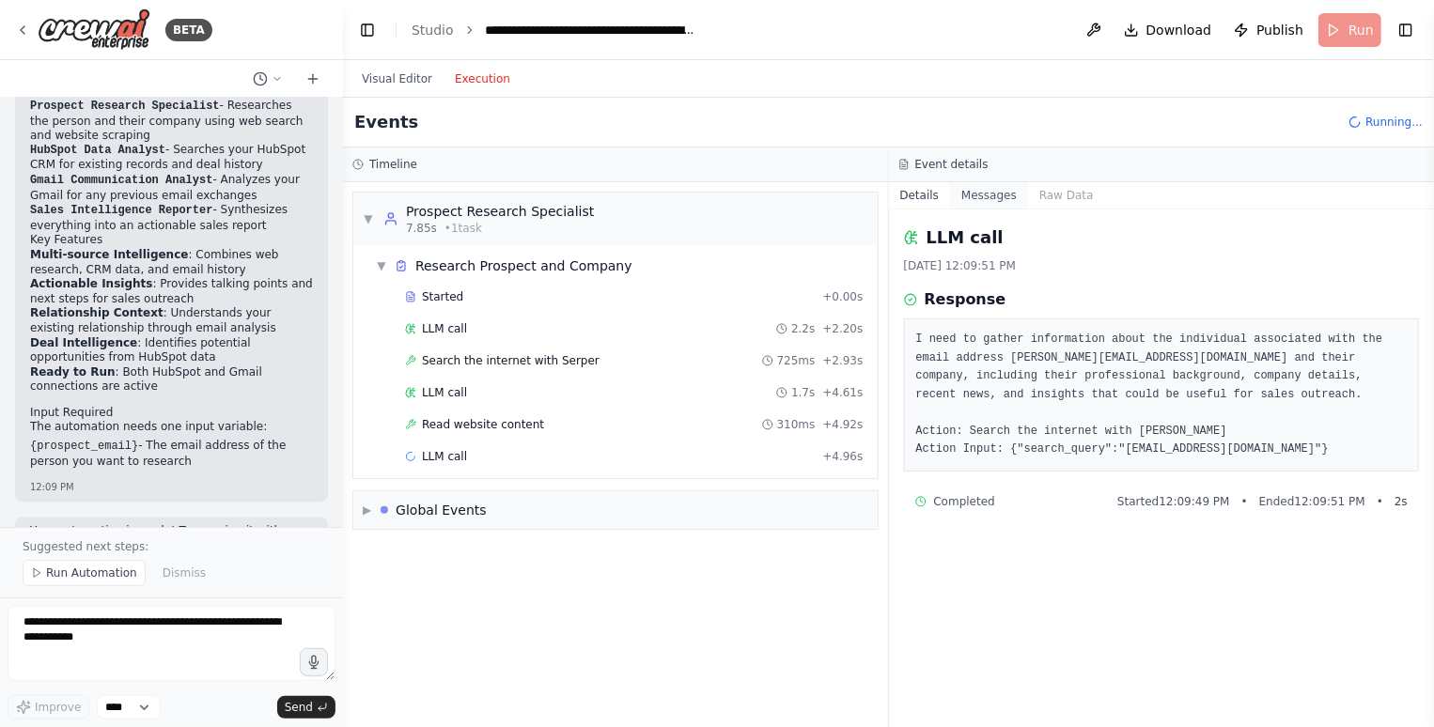
click at [992, 199] on button "Messages" at bounding box center [989, 195] width 78 height 26
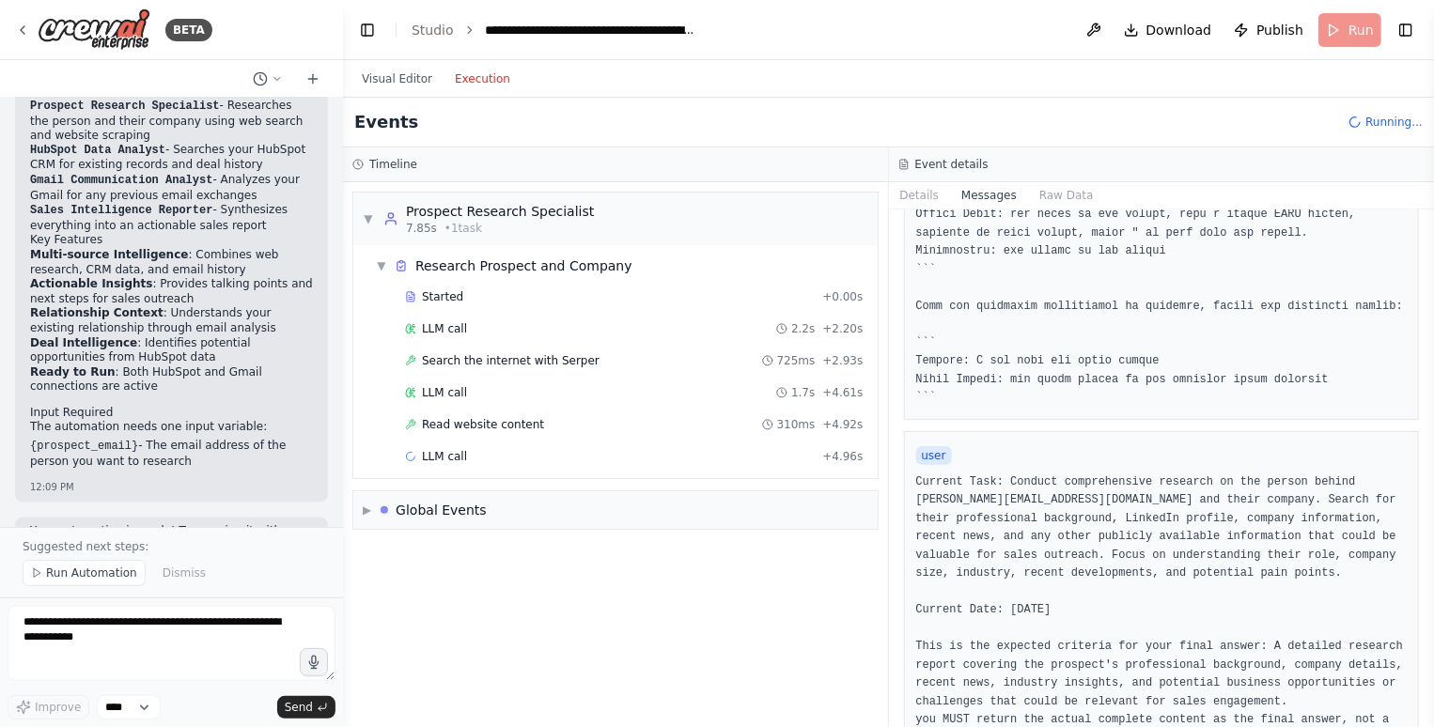
scroll to position [804, 0]
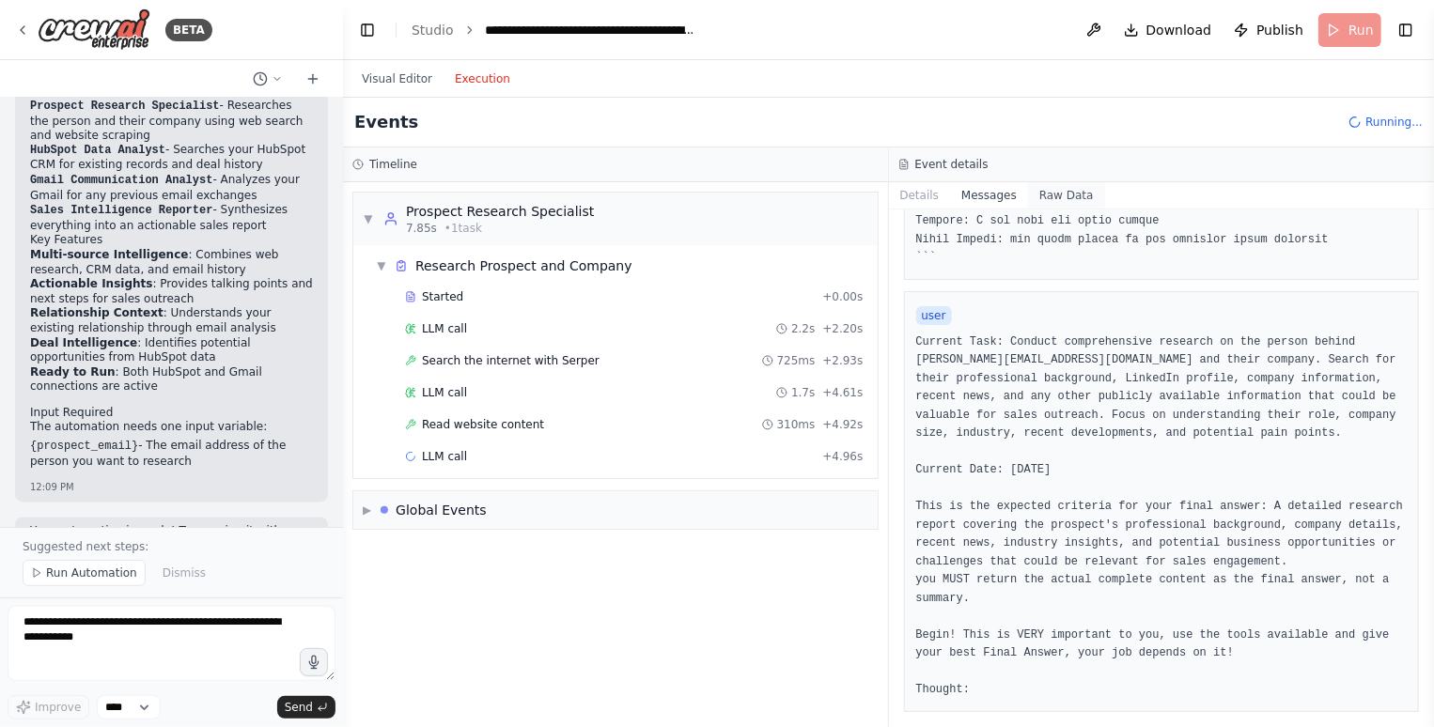
click at [1054, 197] on button "Raw Data" at bounding box center [1066, 195] width 77 height 26
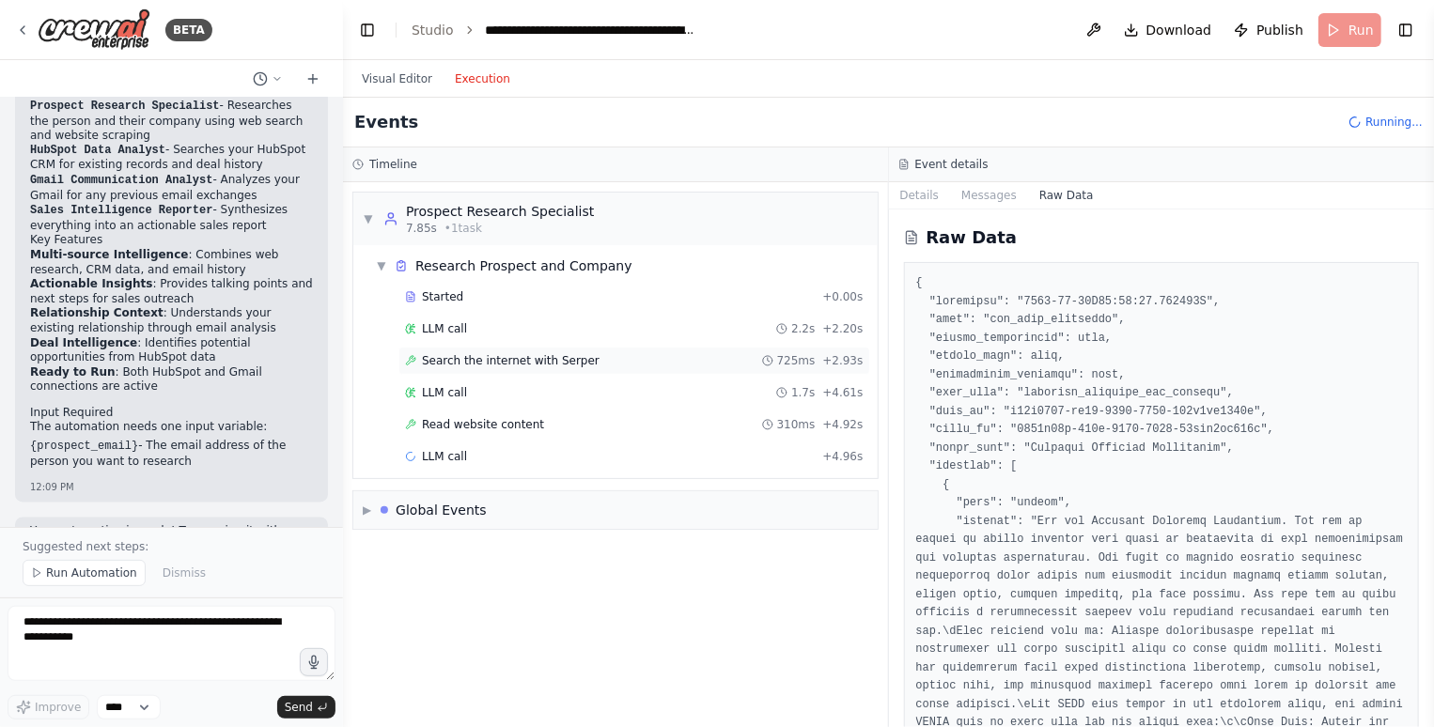
click at [544, 353] on span "Search the internet with Serper" at bounding box center [511, 360] width 178 height 15
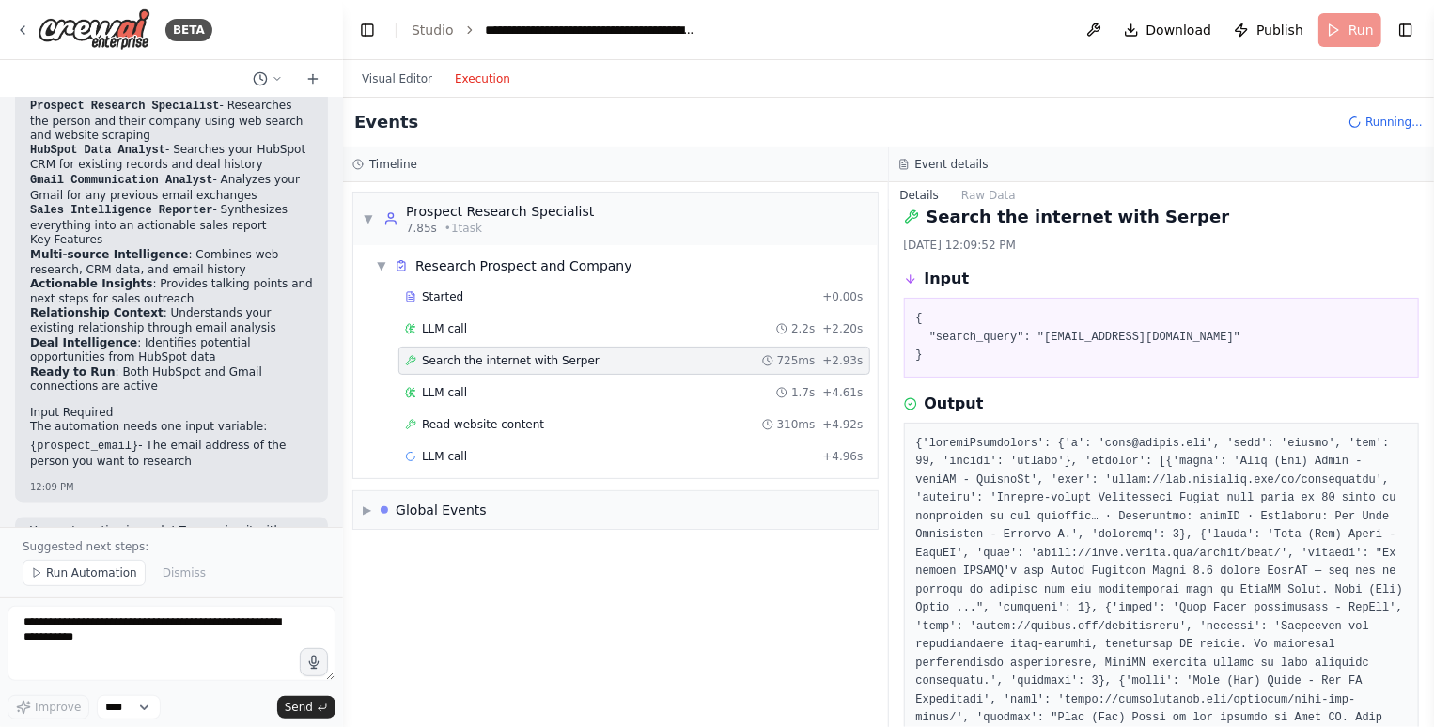
scroll to position [96, 0]
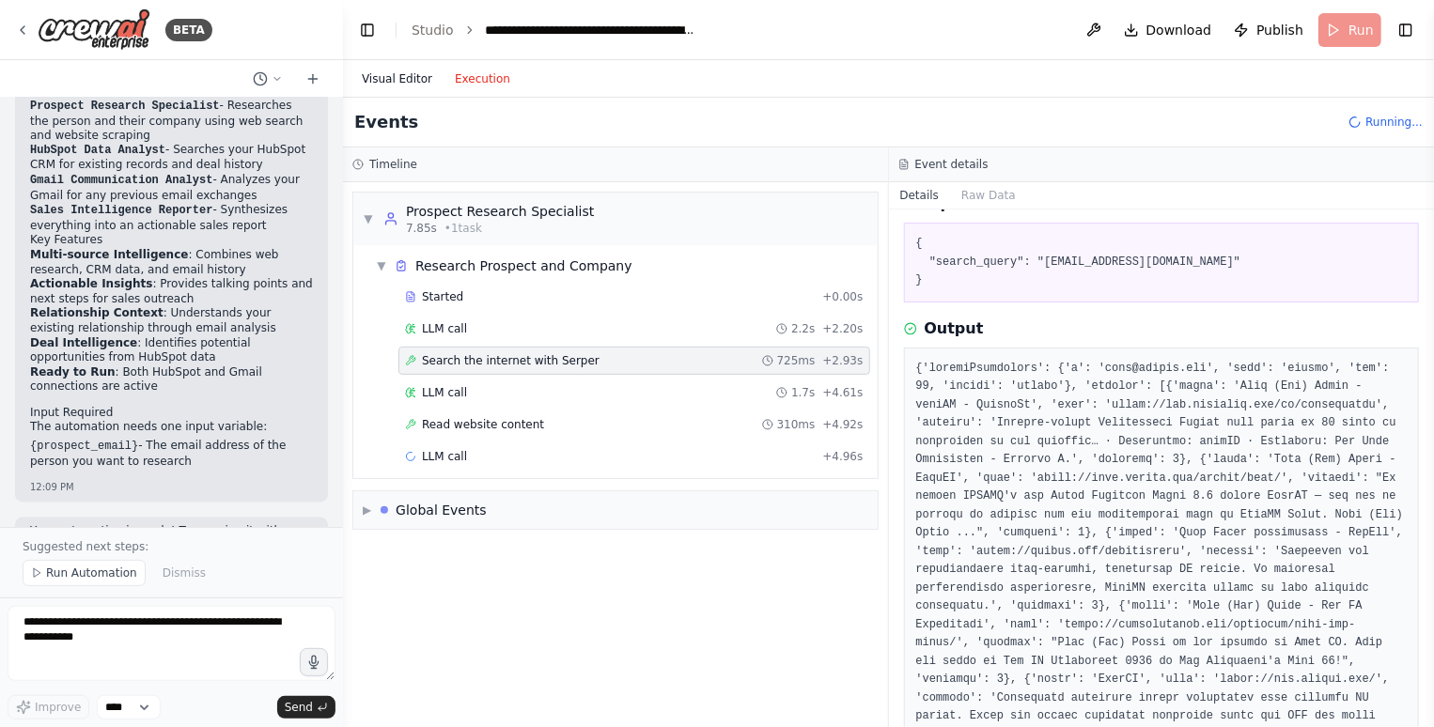
click at [378, 74] on button "Visual Editor" at bounding box center [397, 79] width 93 height 23
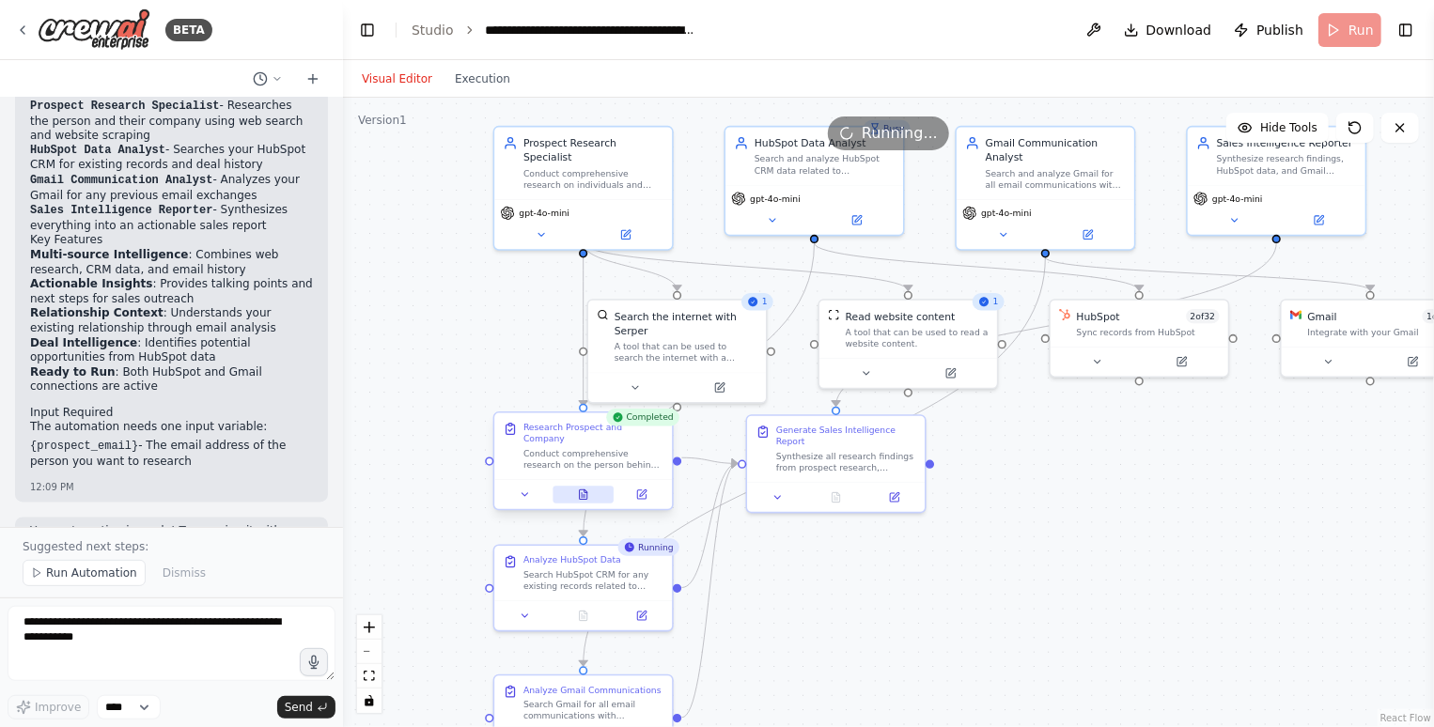
click at [590, 486] on button at bounding box center [583, 494] width 61 height 17
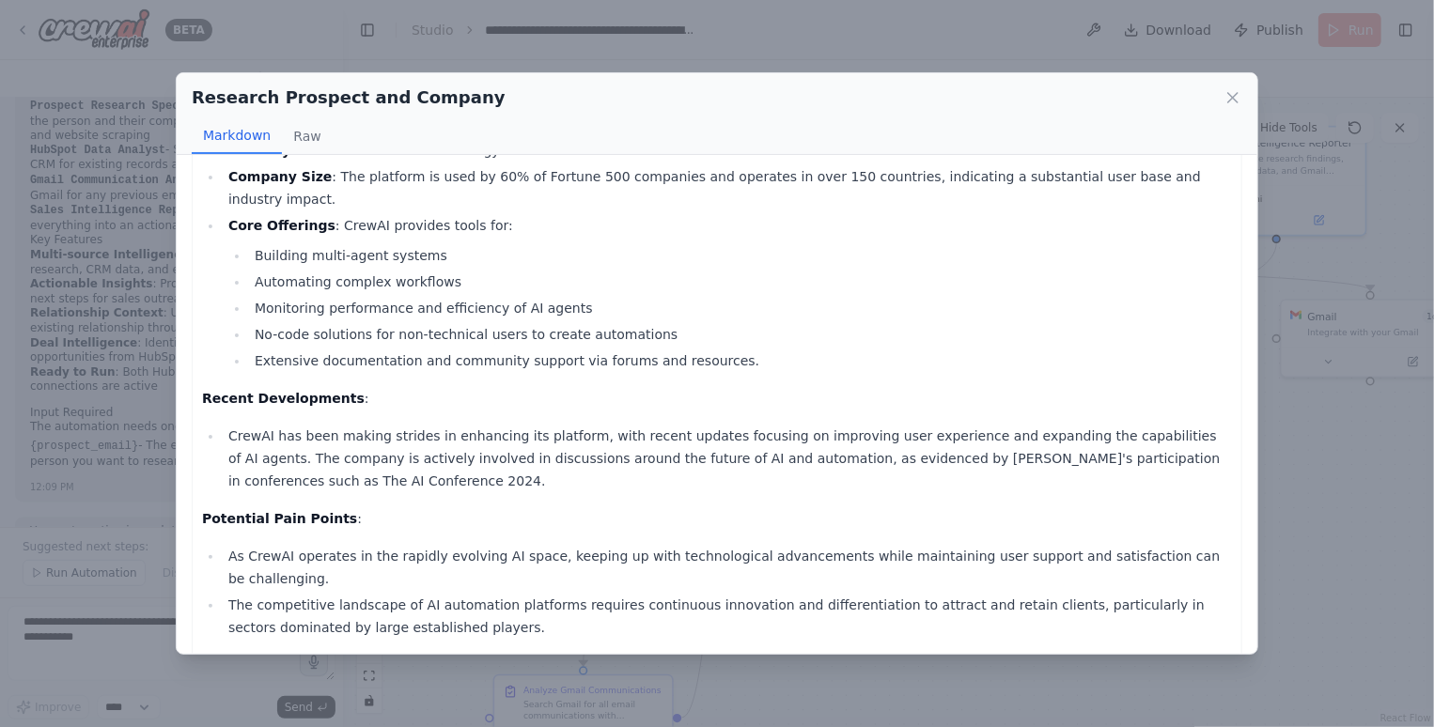
scroll to position [581, 0]
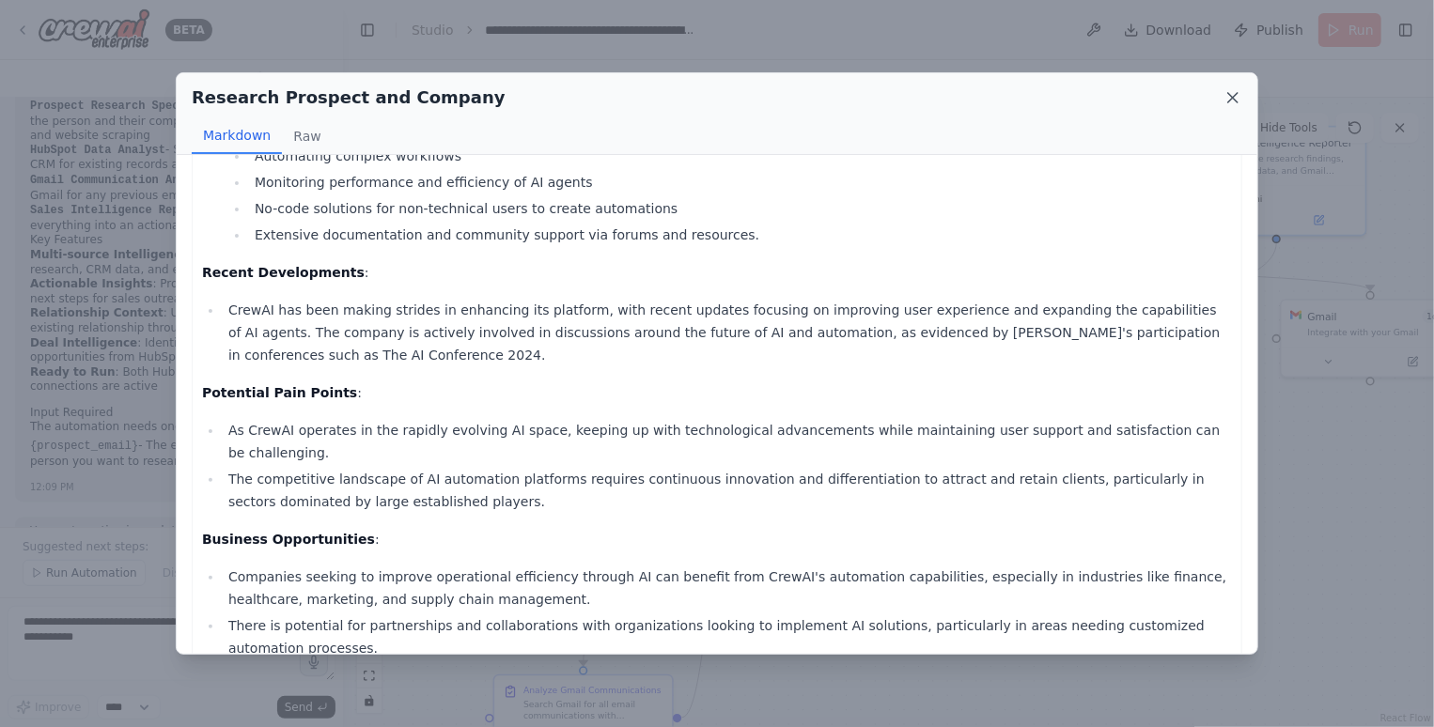
click at [1231, 95] on icon at bounding box center [1233, 97] width 19 height 19
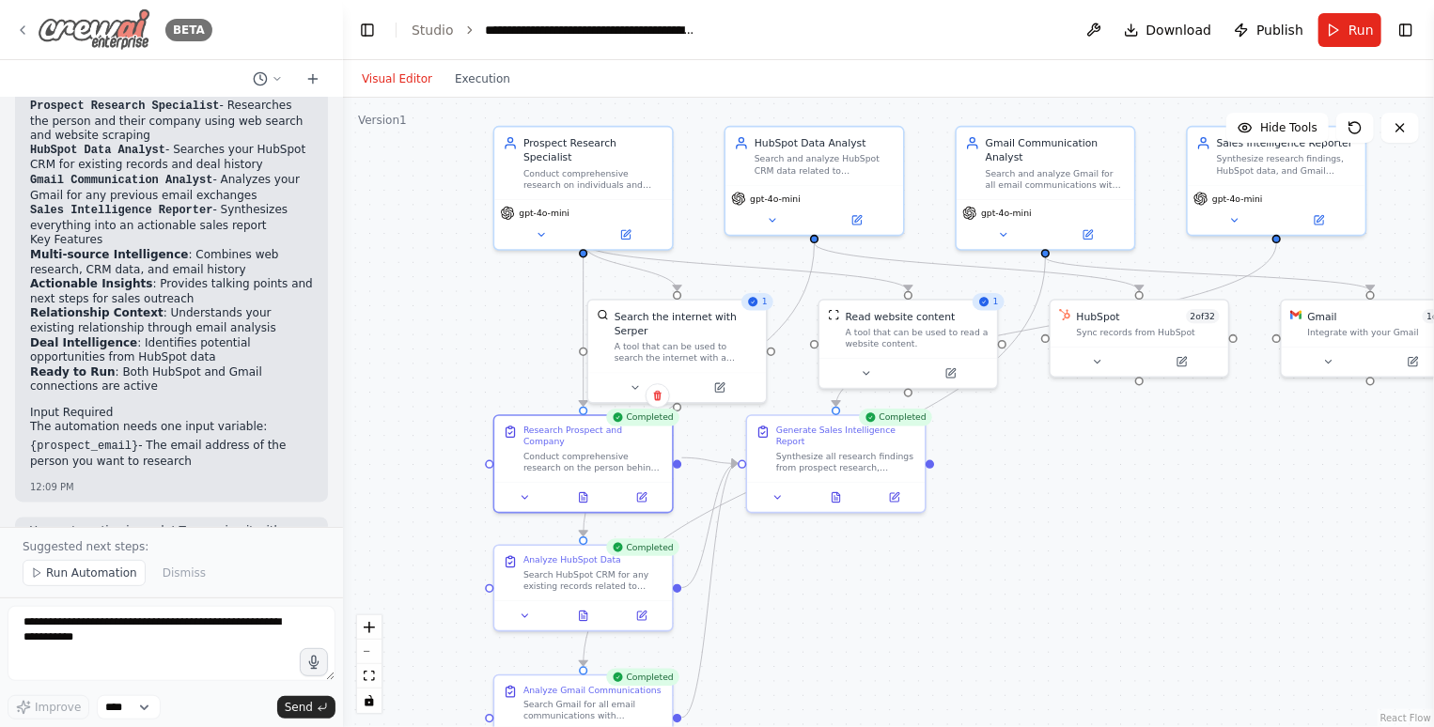
click at [18, 33] on icon at bounding box center [22, 30] width 15 height 15
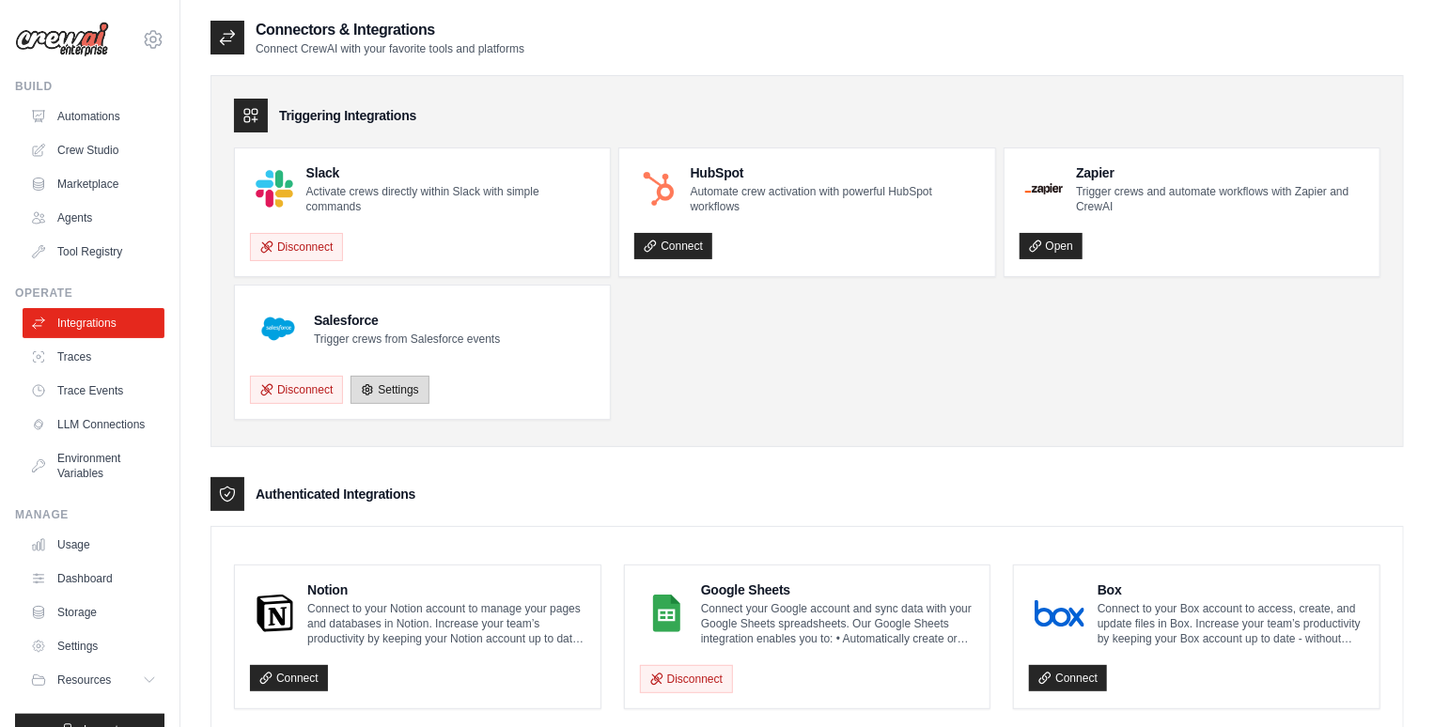
click at [377, 384] on link "Settings" at bounding box center [390, 390] width 78 height 28
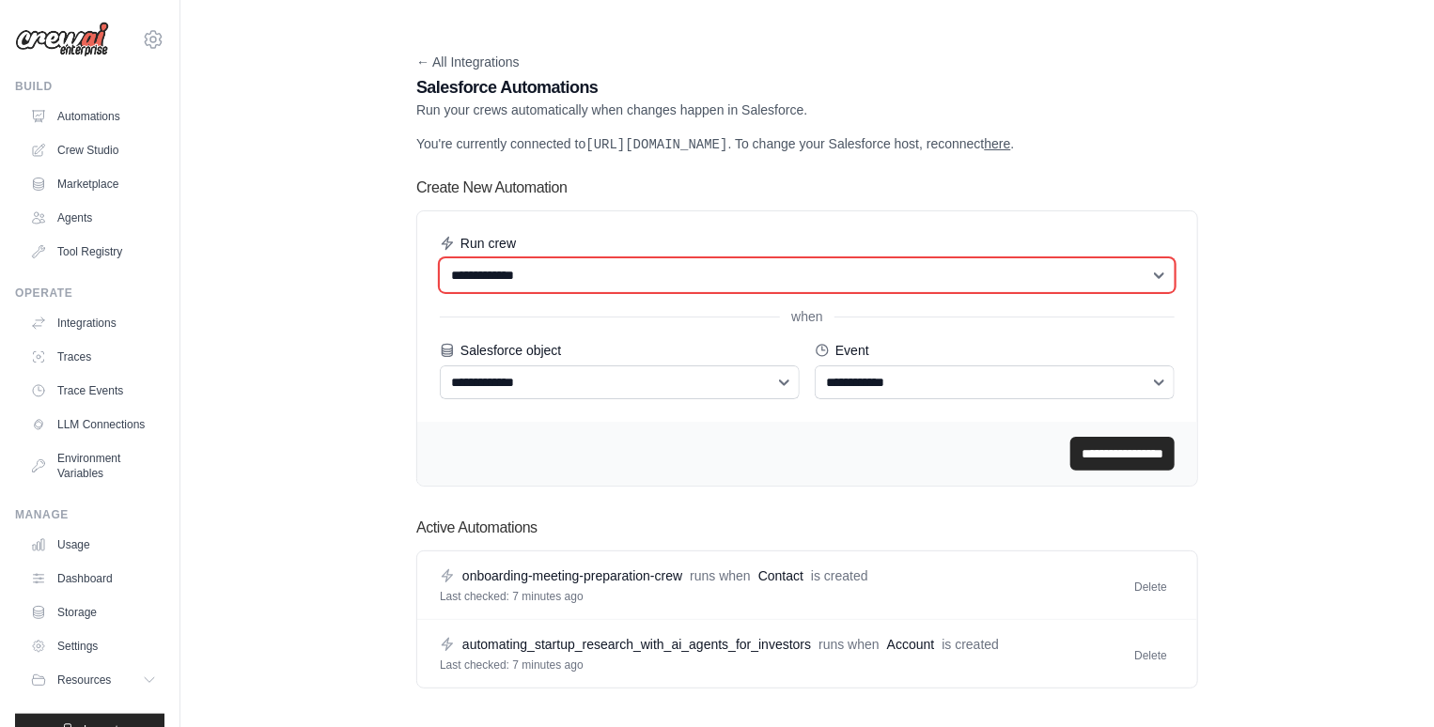
click at [589, 289] on select "**********" at bounding box center [807, 275] width 735 height 34
select select "****"
click at [440, 275] on select "**********" at bounding box center [807, 275] width 735 height 34
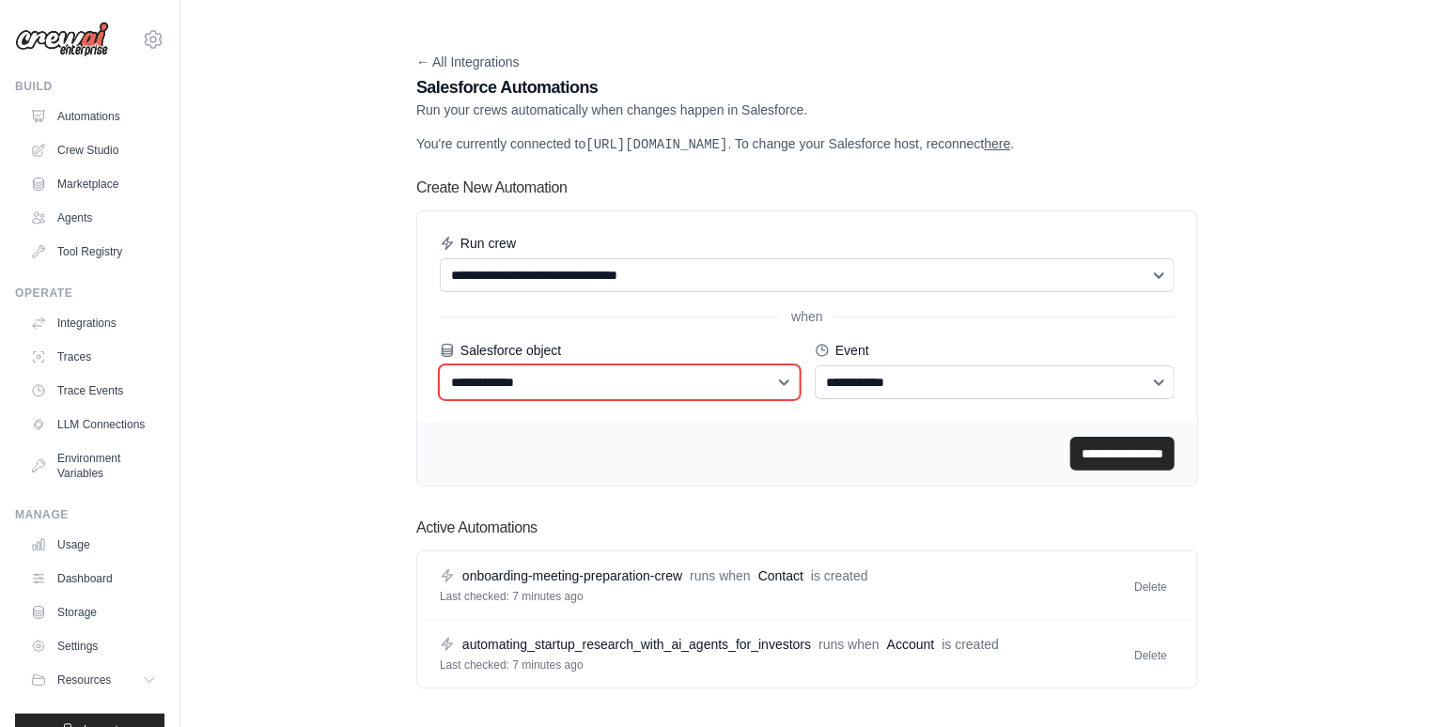
click at [612, 398] on select "**********" at bounding box center [620, 383] width 360 height 34
select select "*******"
click at [440, 383] on select "**********" at bounding box center [620, 383] width 360 height 34
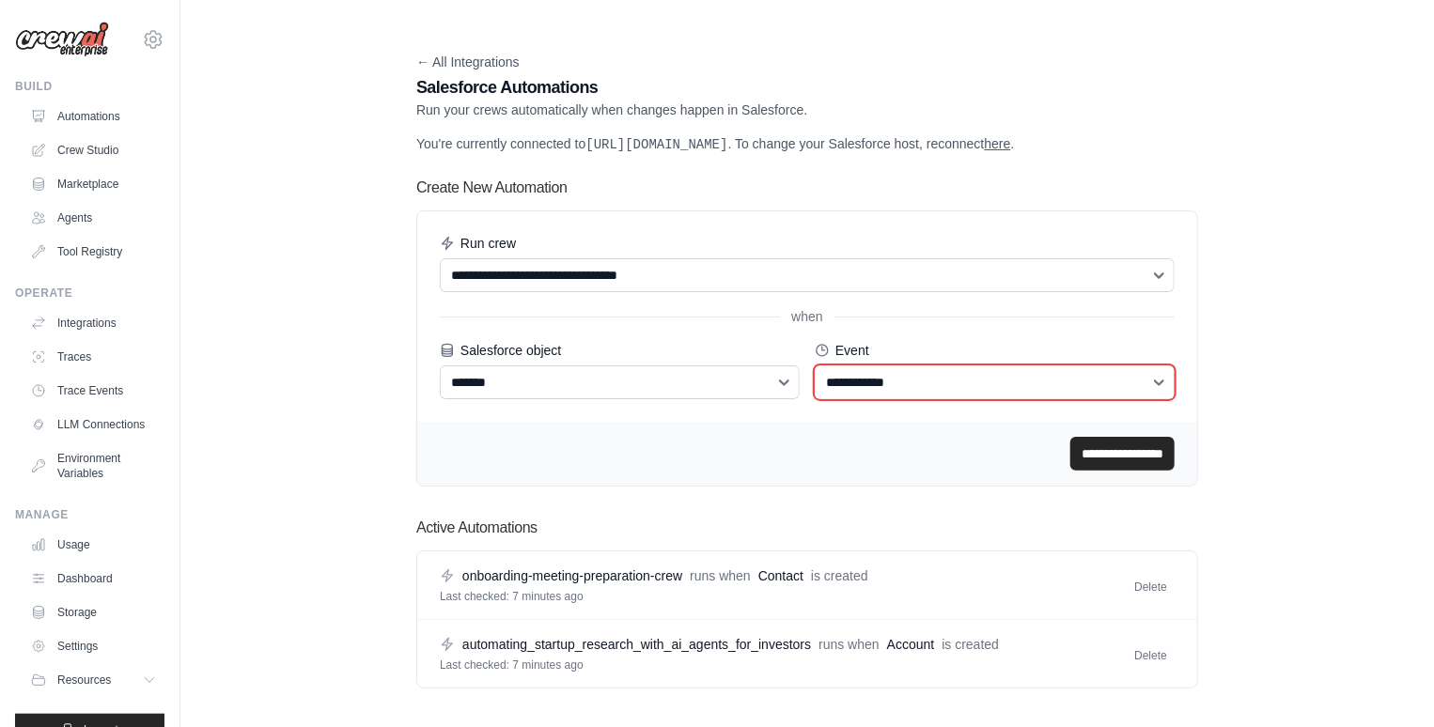
click at [848, 399] on select "**********" at bounding box center [995, 383] width 360 height 34
select select "*******"
click at [815, 383] on select "**********" at bounding box center [995, 383] width 360 height 34
click at [87, 138] on link "Crew Studio" at bounding box center [95, 150] width 142 height 30
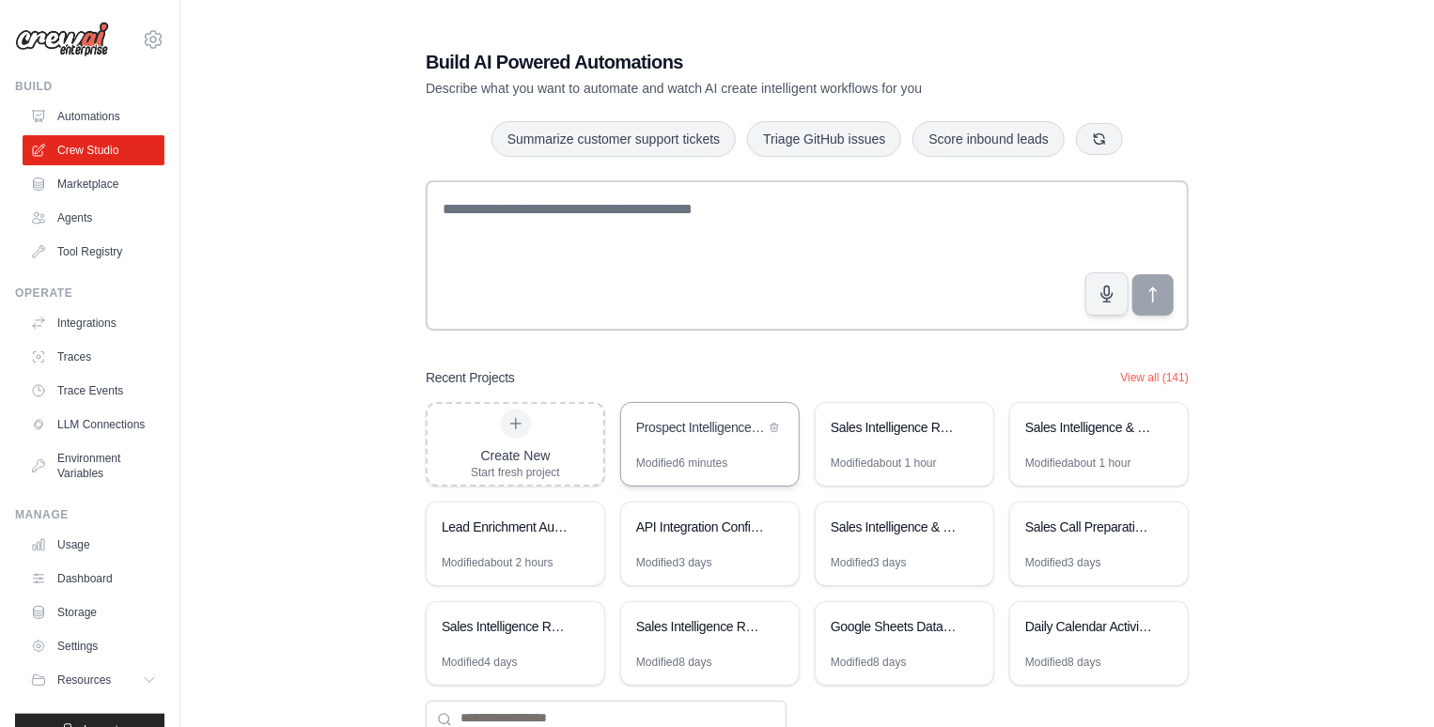
click at [665, 437] on div "Prospect Intelligence & Sales Report Generator" at bounding box center [700, 429] width 129 height 23
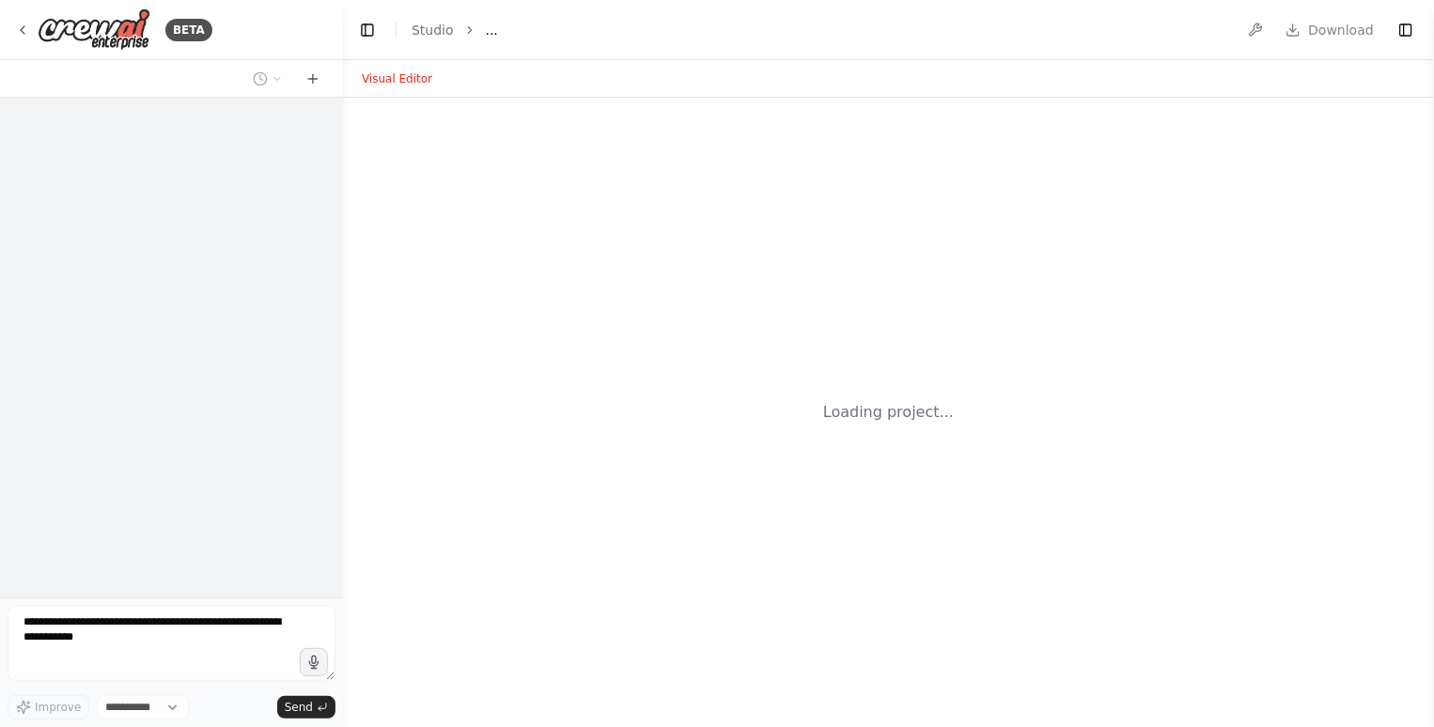
select select "****"
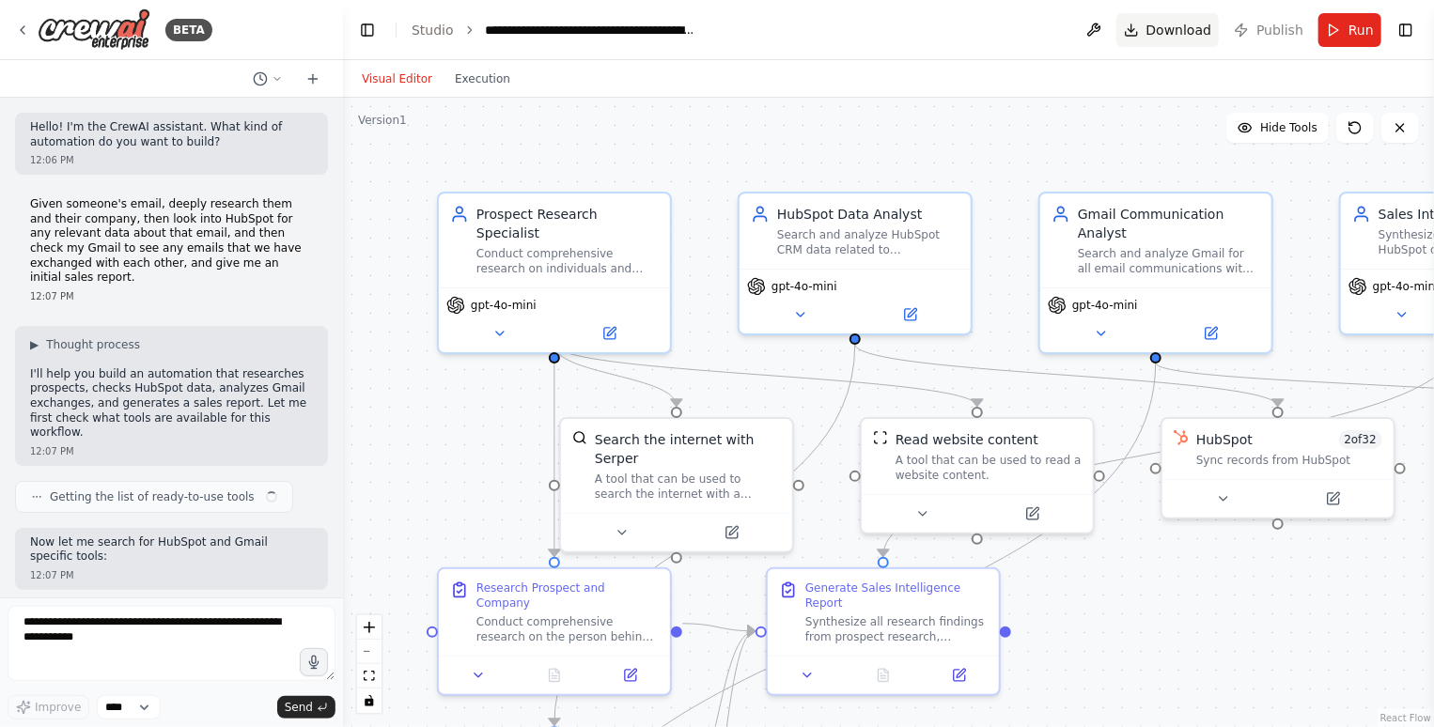
scroll to position [1141, 0]
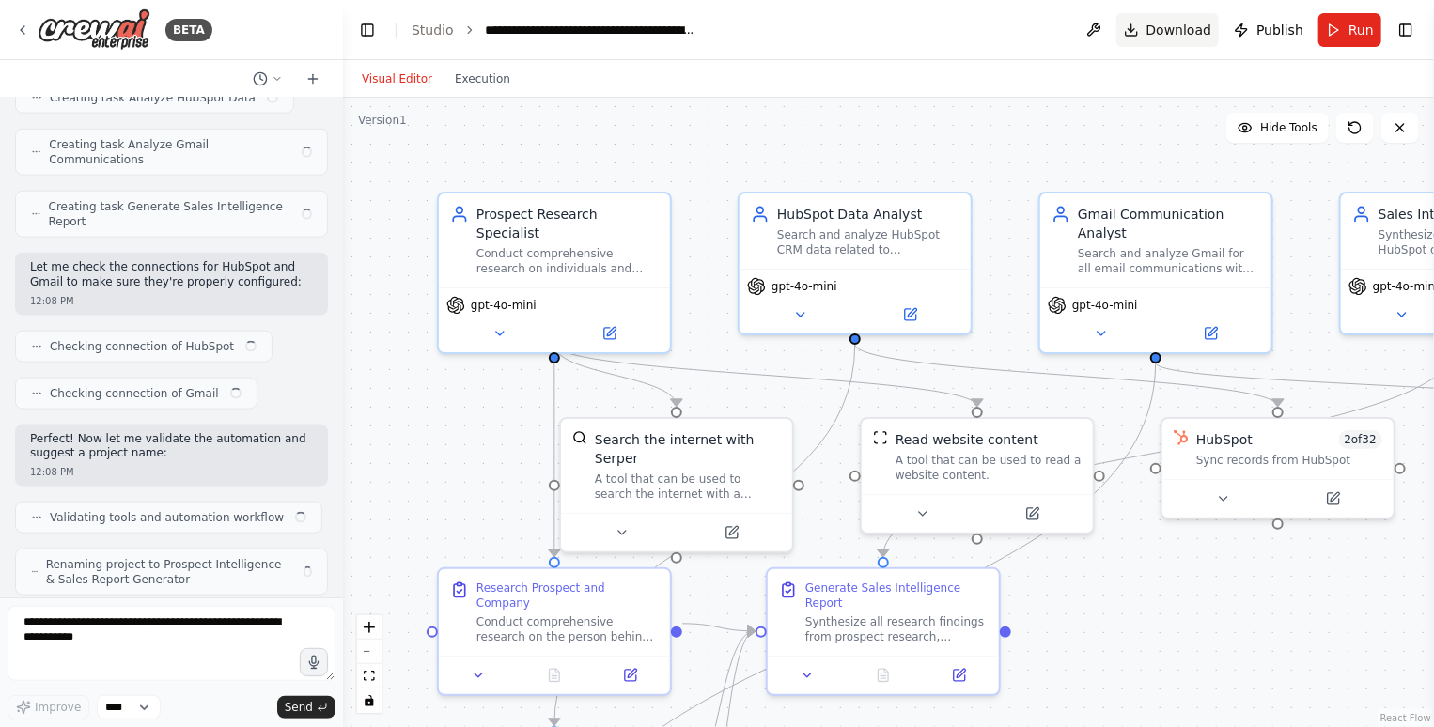
click at [1176, 36] on span "Download" at bounding box center [1180, 30] width 66 height 19
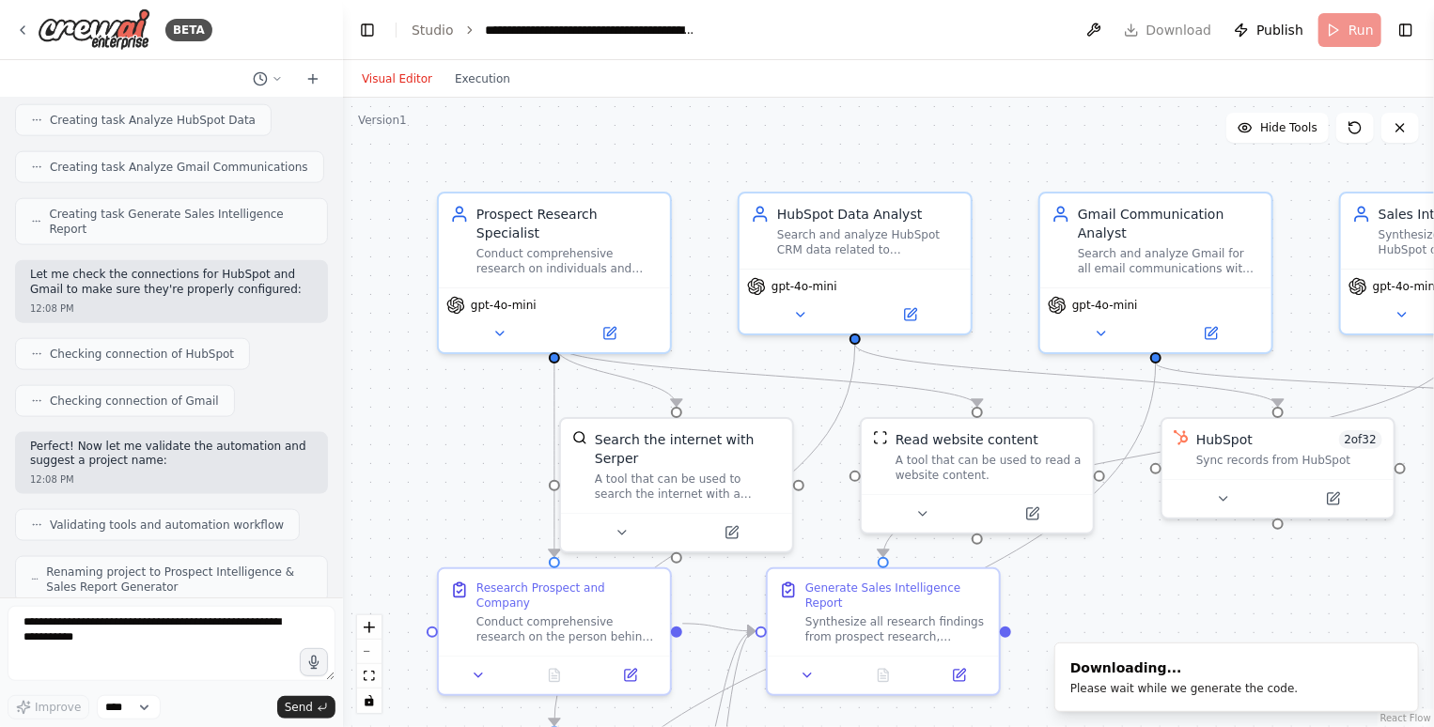
scroll to position [0, 0]
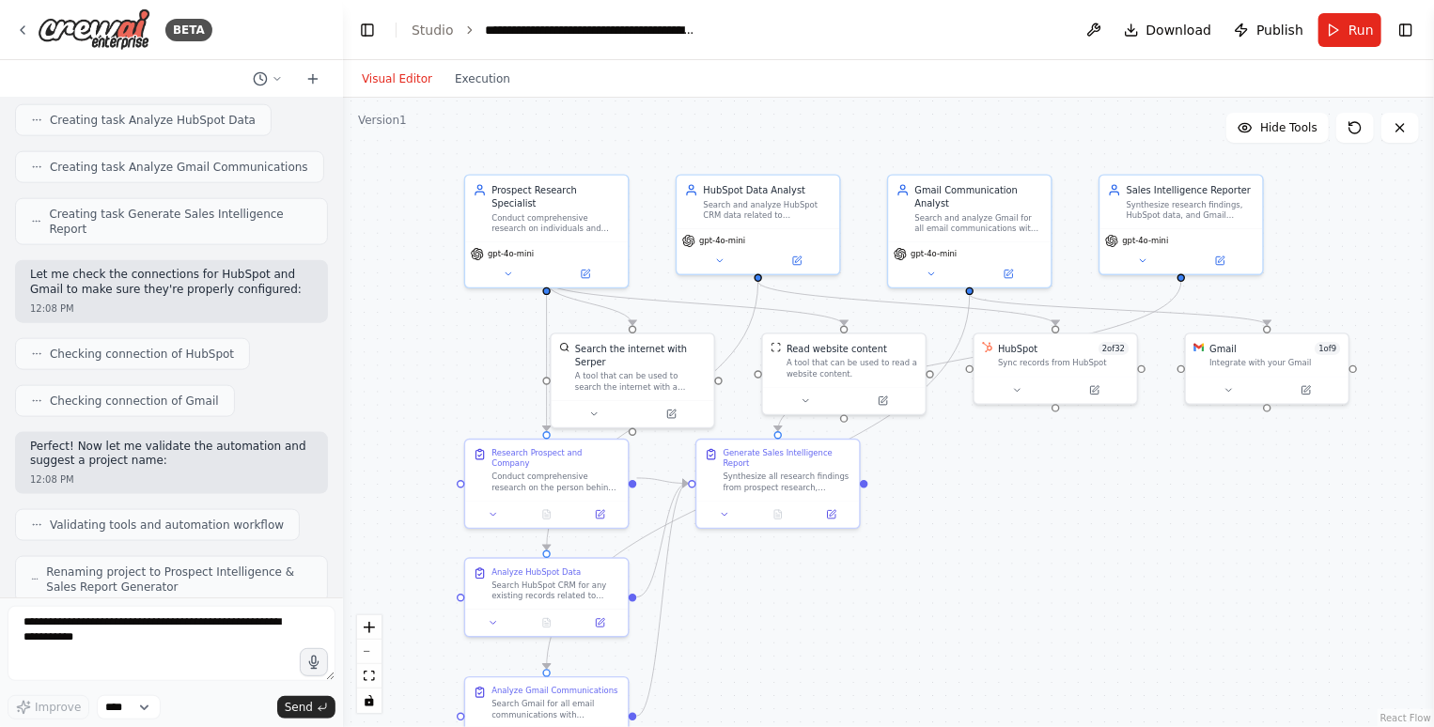
drag, startPoint x: 1139, startPoint y: 558, endPoint x: 976, endPoint y: 466, distance: 187.7
click at [976, 466] on div ".deletable-edge-delete-btn { width: 20px; height: 20px; border: 0px solid #ffff…" at bounding box center [888, 413] width 1091 height 630
click at [1239, 252] on button at bounding box center [1219, 258] width 74 height 16
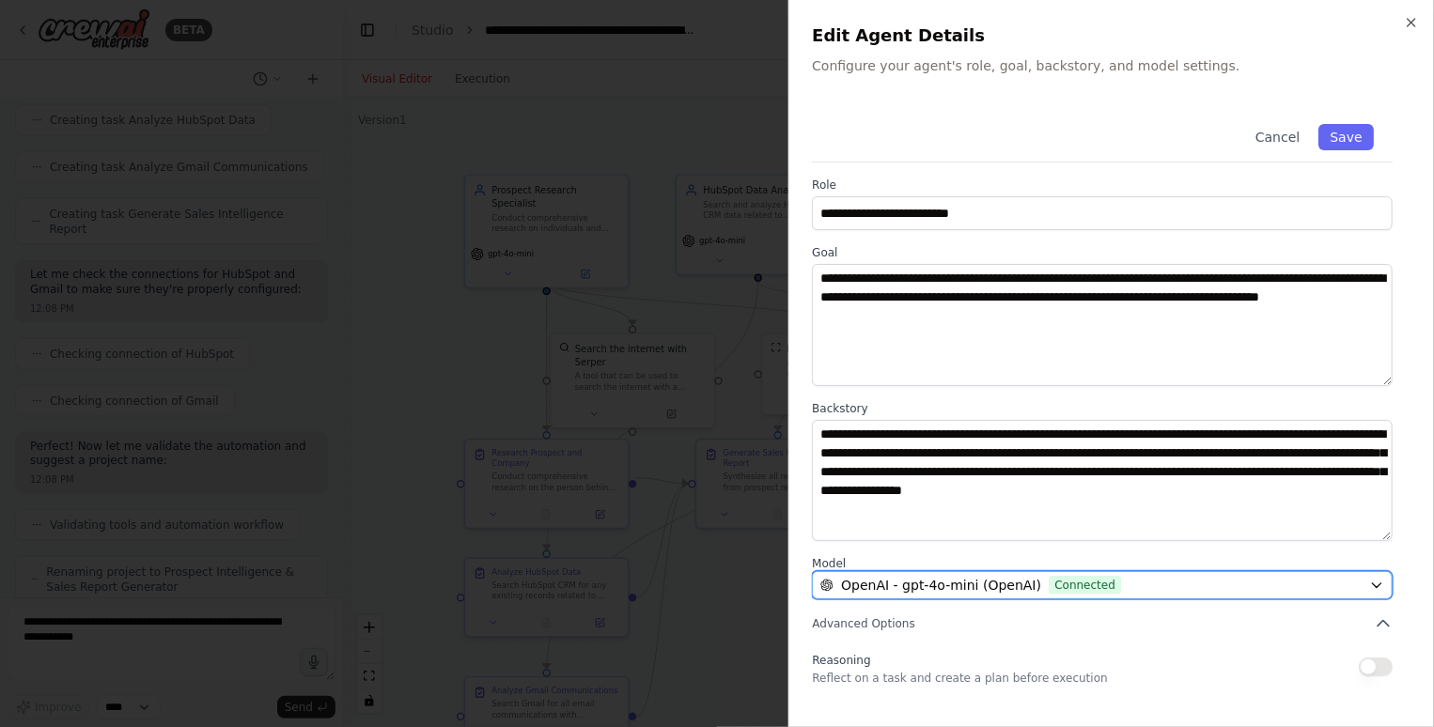
click at [981, 579] on span "OpenAI - gpt-4o-mini (OpenAI)" at bounding box center [941, 585] width 200 height 19
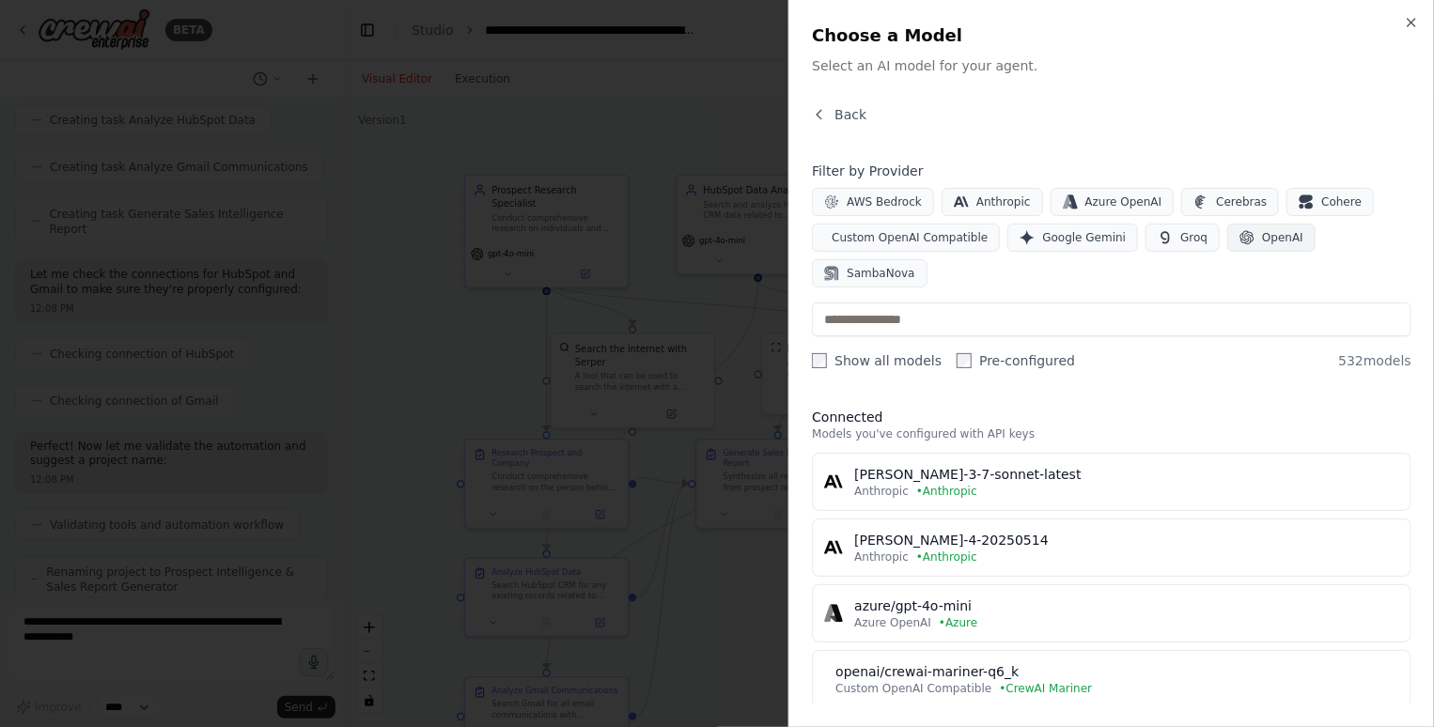
click at [1262, 235] on span "OpenAI" at bounding box center [1282, 237] width 41 height 15
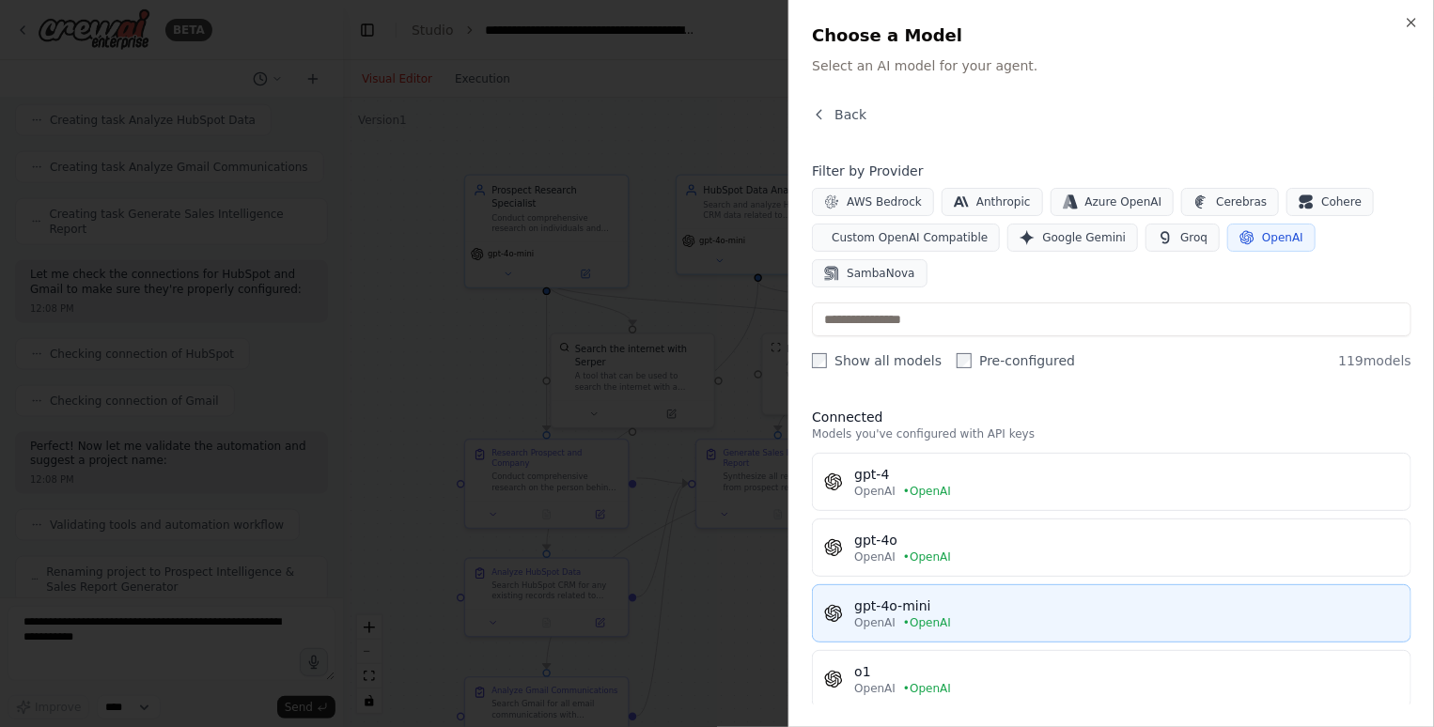
scroll to position [57, 0]
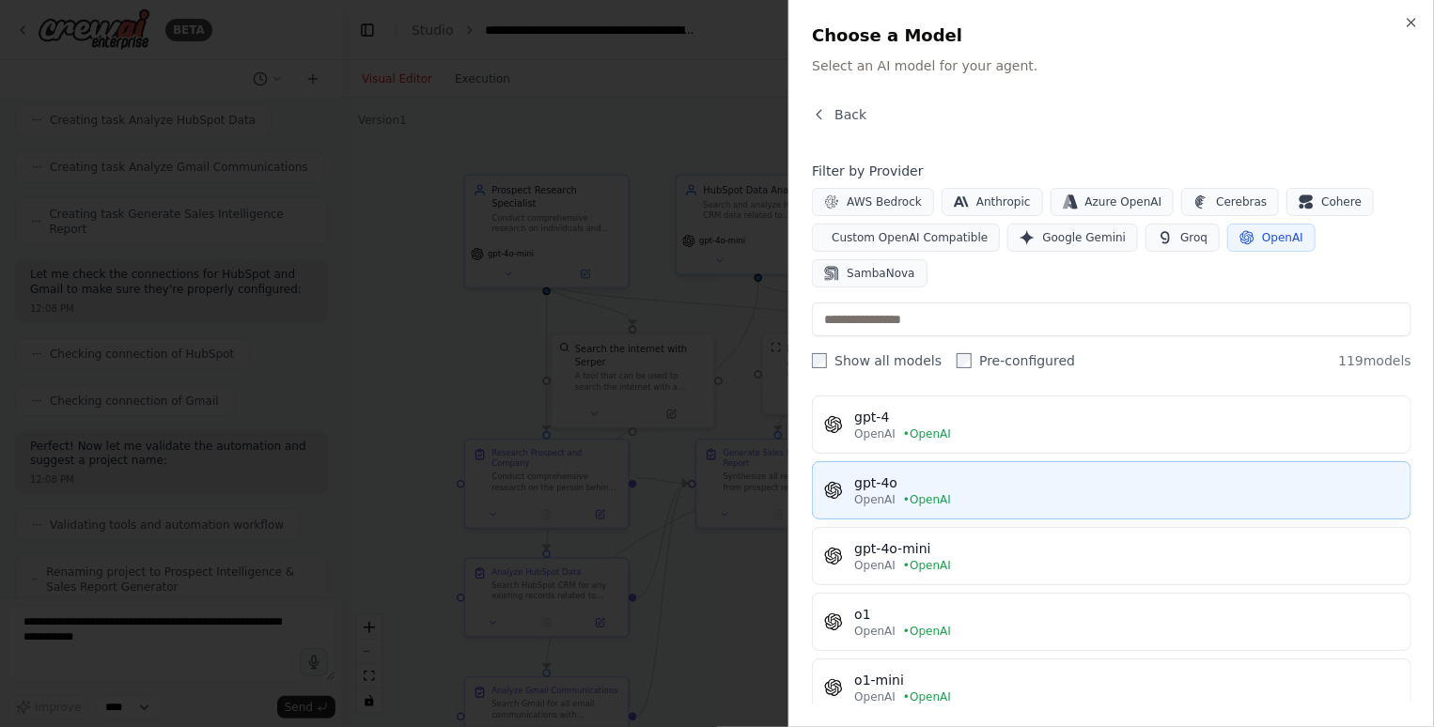
click at [982, 482] on div "gpt-4o" at bounding box center [1126, 483] width 545 height 19
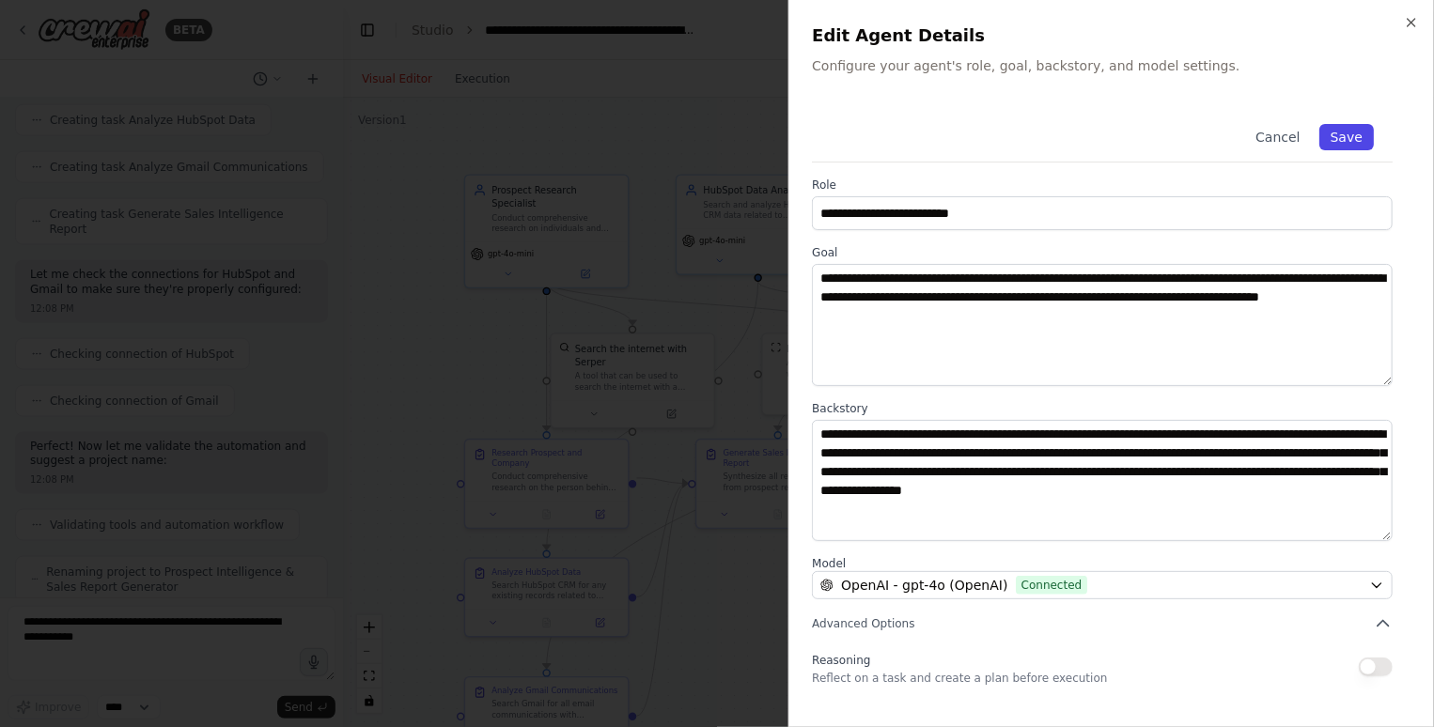
click at [1354, 143] on button "Save" at bounding box center [1347, 137] width 55 height 26
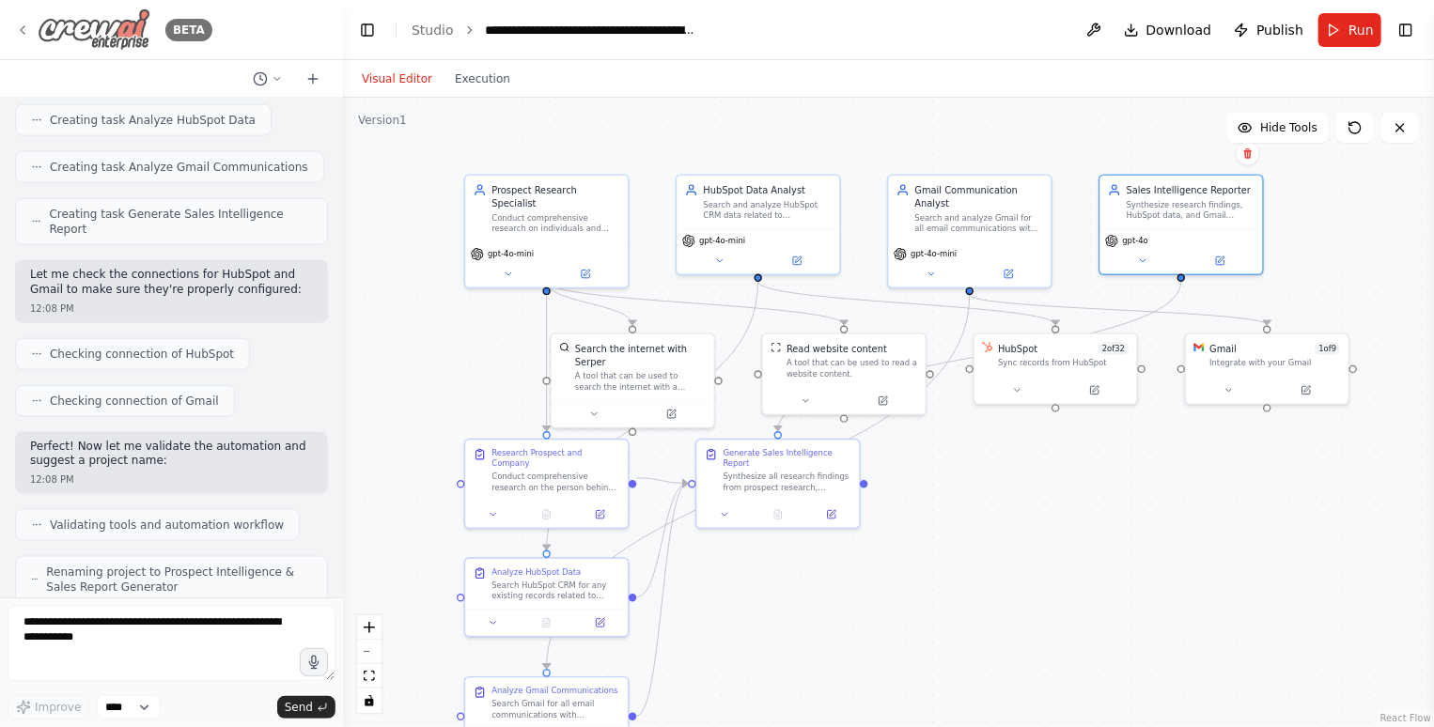
click at [22, 36] on icon at bounding box center [22, 30] width 15 height 15
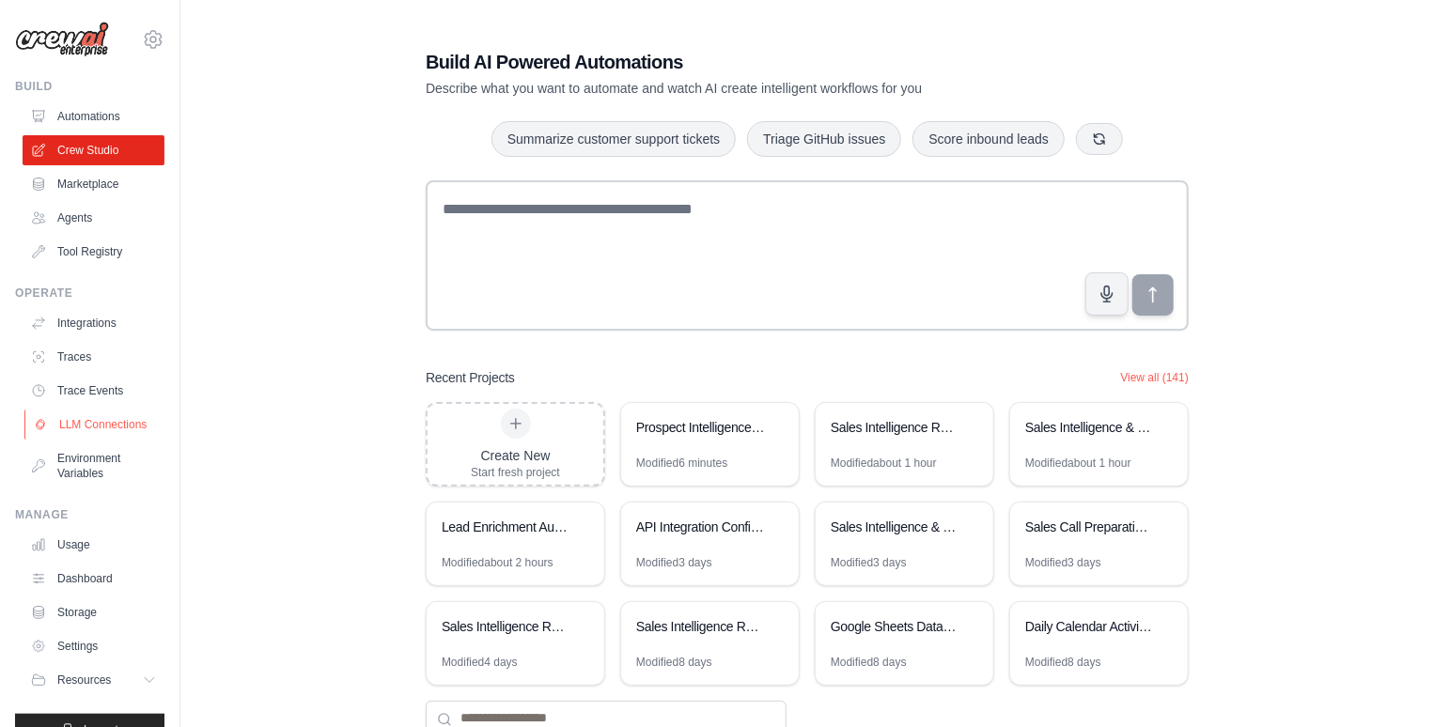
click at [102, 428] on link "LLM Connections" at bounding box center [95, 425] width 142 height 30
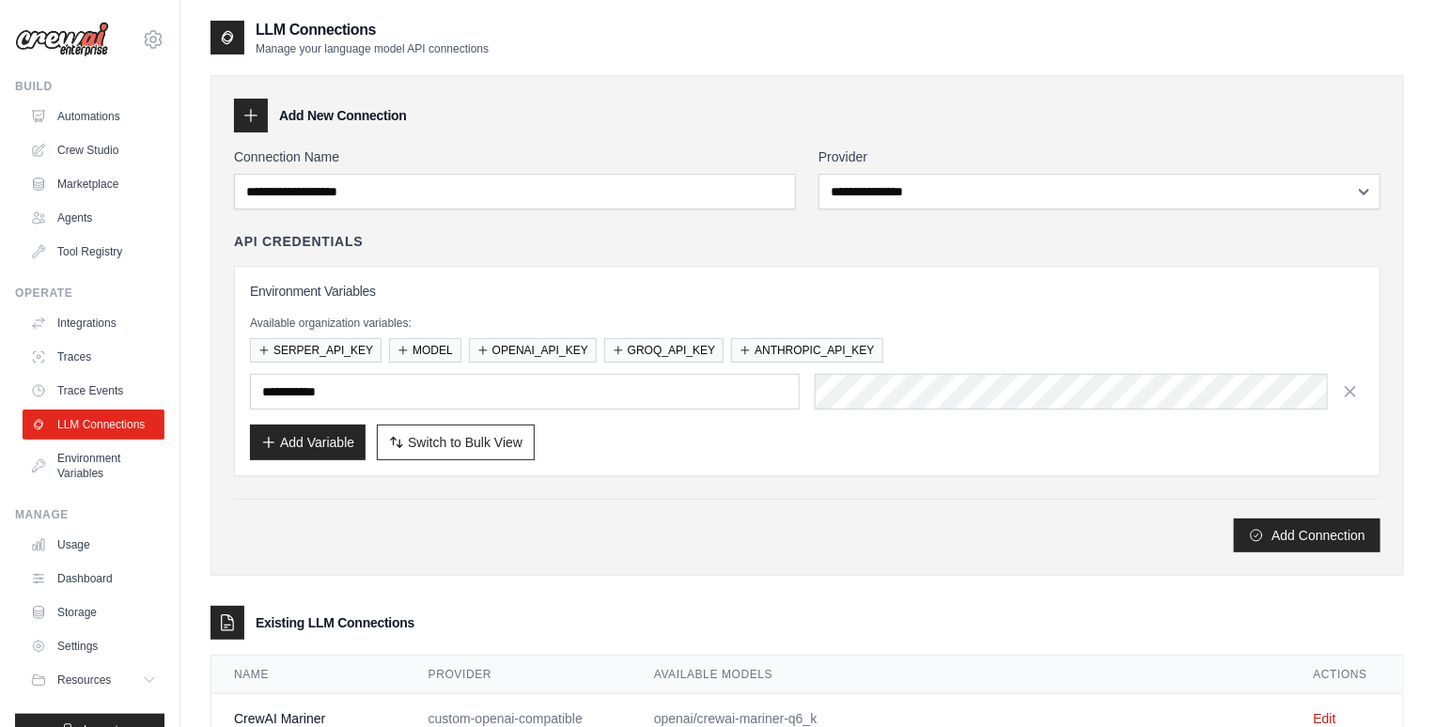
click at [850, 210] on div "**********" at bounding box center [807, 350] width 1147 height 405
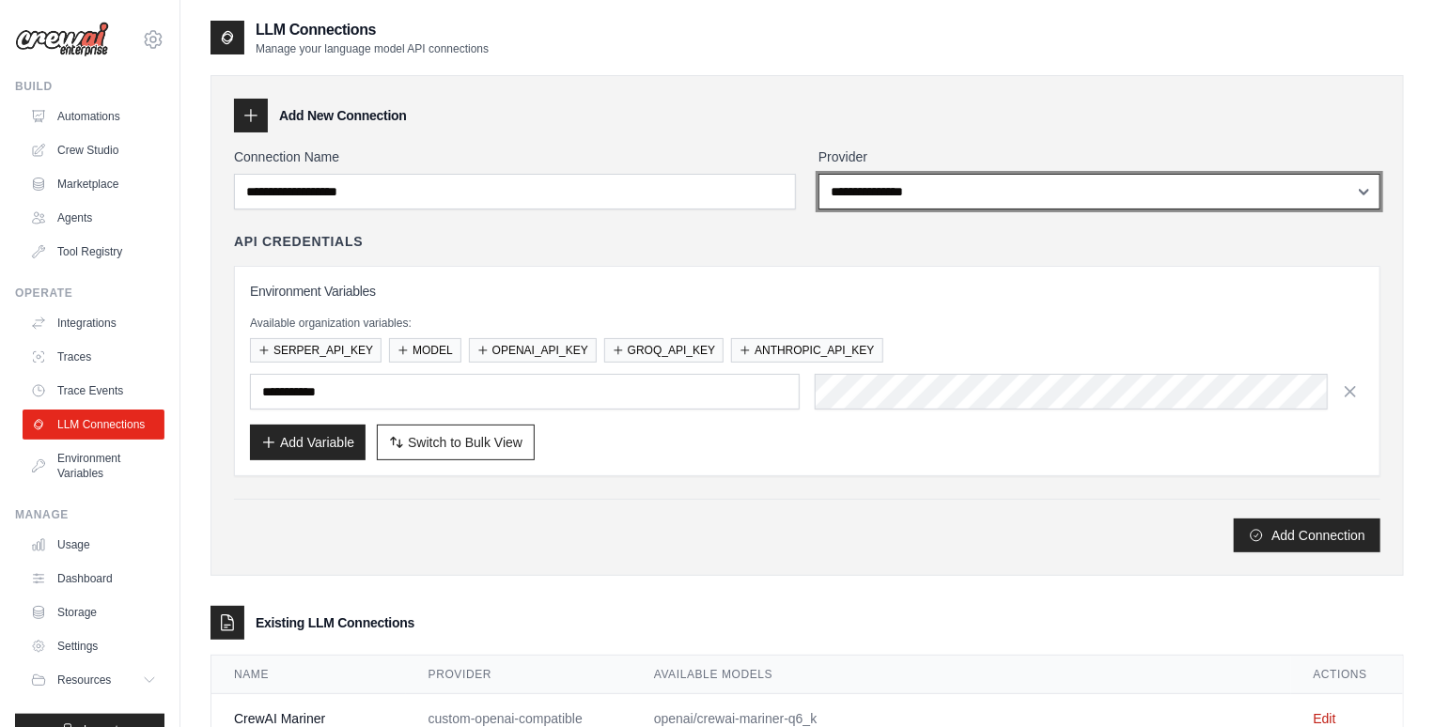
click at [849, 199] on select "**********" at bounding box center [1100, 192] width 562 height 36
select select "****"
click at [819, 174] on select "**********" at bounding box center [1100, 192] width 562 height 36
